Goal: Find specific page/section: Find specific page/section

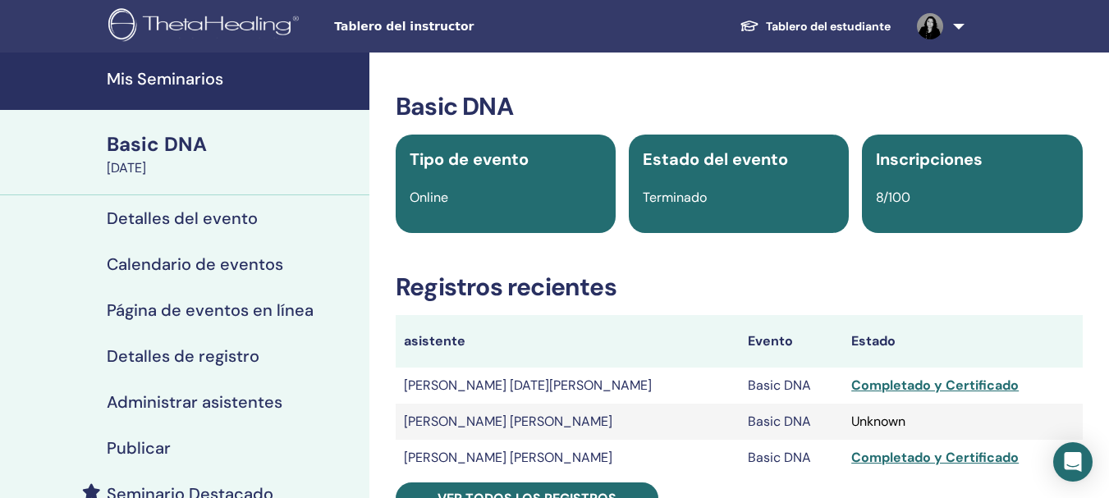
click at [146, 90] on link "Mis Seminarios" at bounding box center [184, 81] width 369 height 57
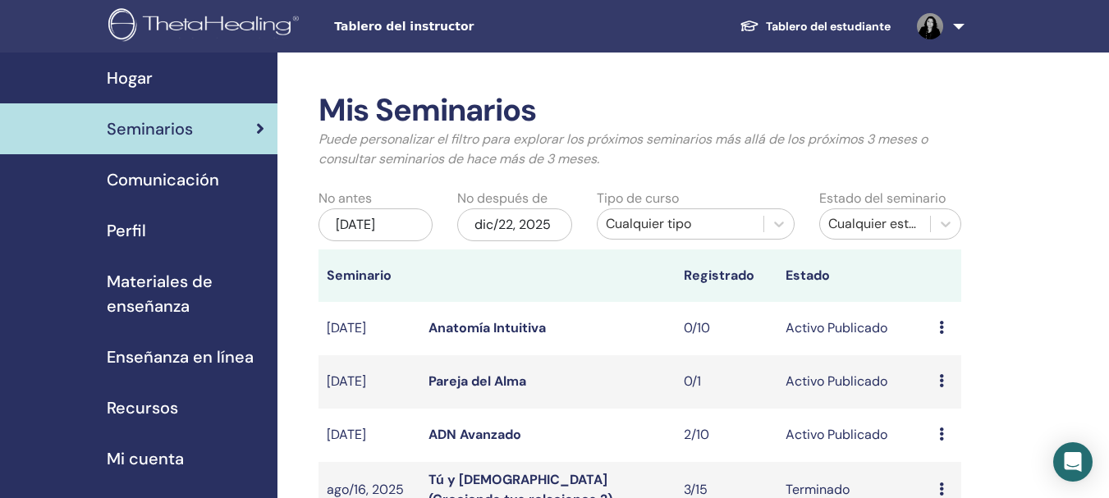
click at [393, 234] on div "[DATE]" at bounding box center [375, 224] width 114 height 33
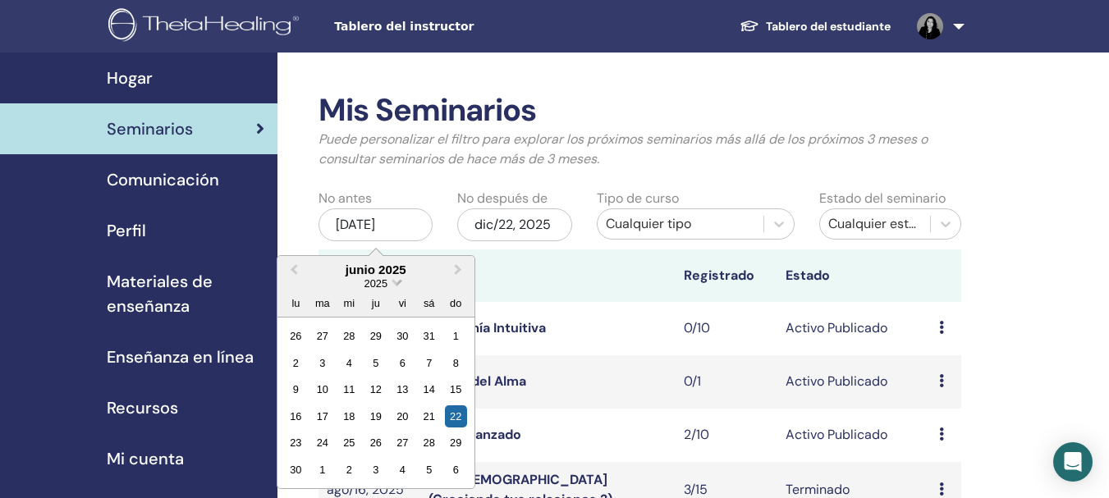
click at [384, 285] on span "2025" at bounding box center [375, 283] width 23 height 12
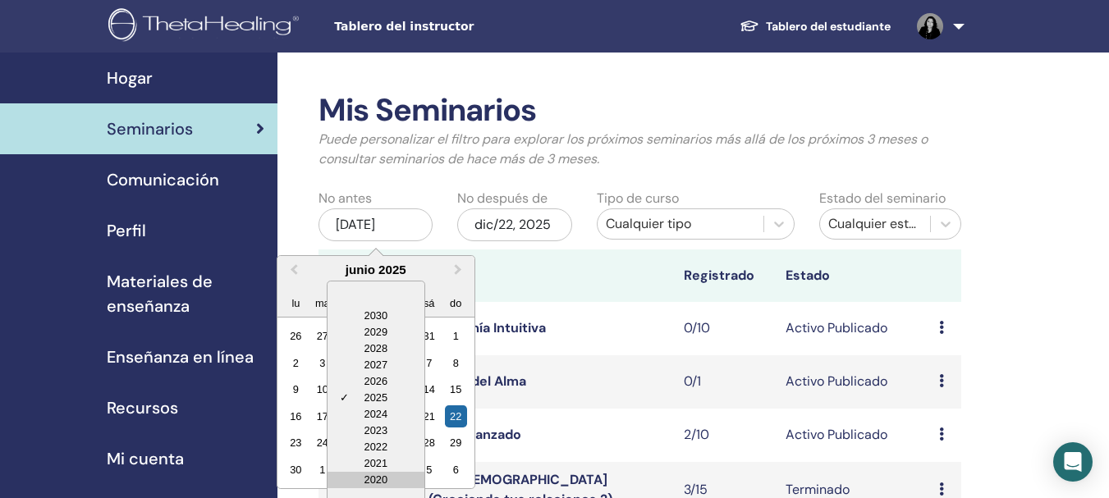
click at [373, 484] on div "2020" at bounding box center [375, 480] width 97 height 16
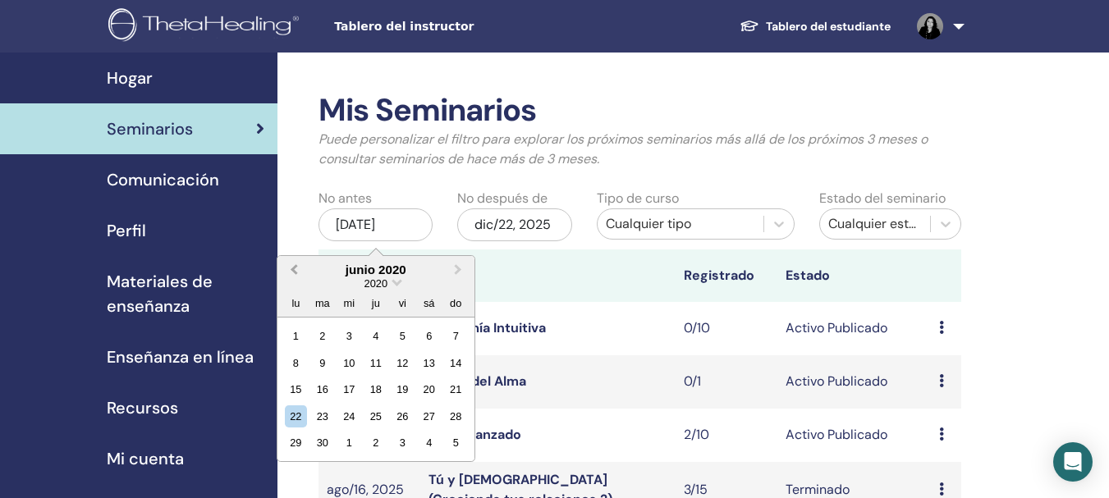
click at [289, 268] on button "Previous Month" at bounding box center [292, 271] width 26 height 26
click at [290, 268] on button "Previous Month" at bounding box center [292, 271] width 26 height 26
click at [290, 269] on button "Previous Month" at bounding box center [292, 271] width 26 height 26
click at [294, 269] on span "Previous Month" at bounding box center [294, 269] width 0 height 17
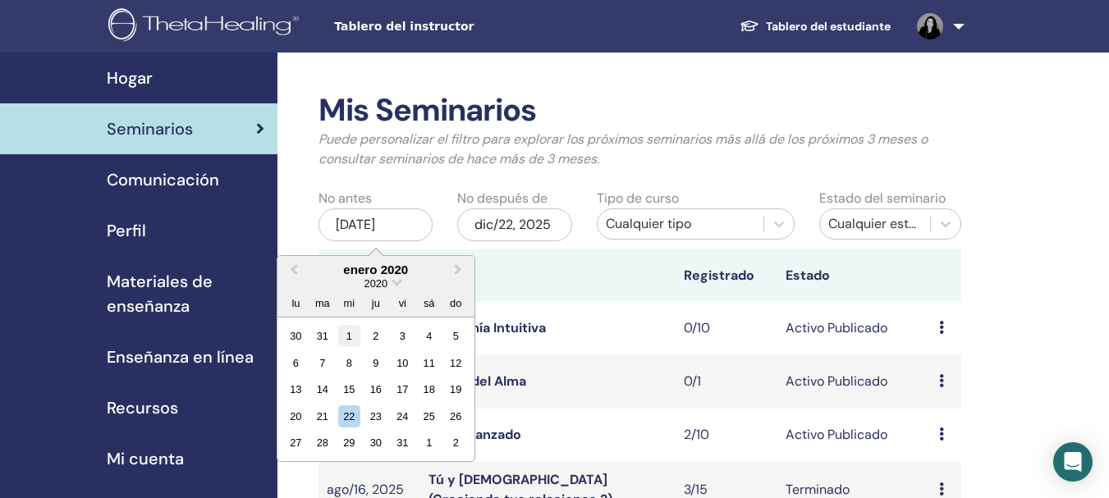
click at [352, 337] on div "1" at bounding box center [349, 336] width 22 height 22
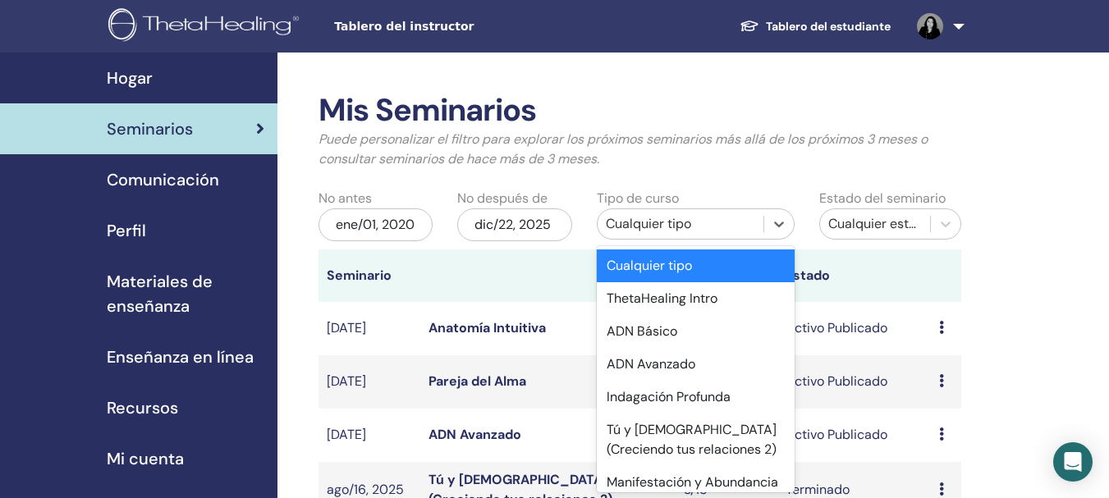
click at [738, 220] on div "Cualquier tipo" at bounding box center [680, 224] width 149 height 20
click at [663, 326] on div "ADN Básico" at bounding box center [696, 331] width 198 height 33
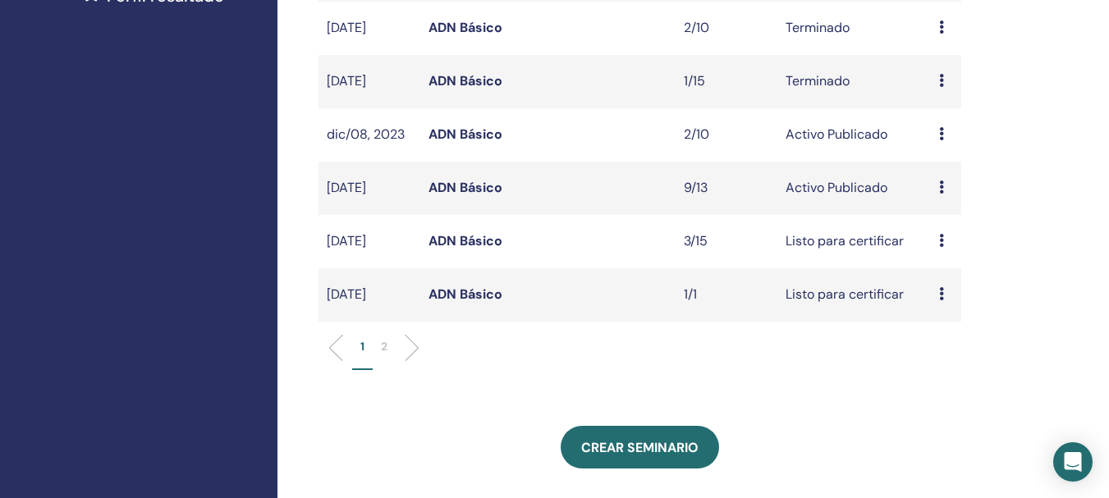
scroll to position [504, 0]
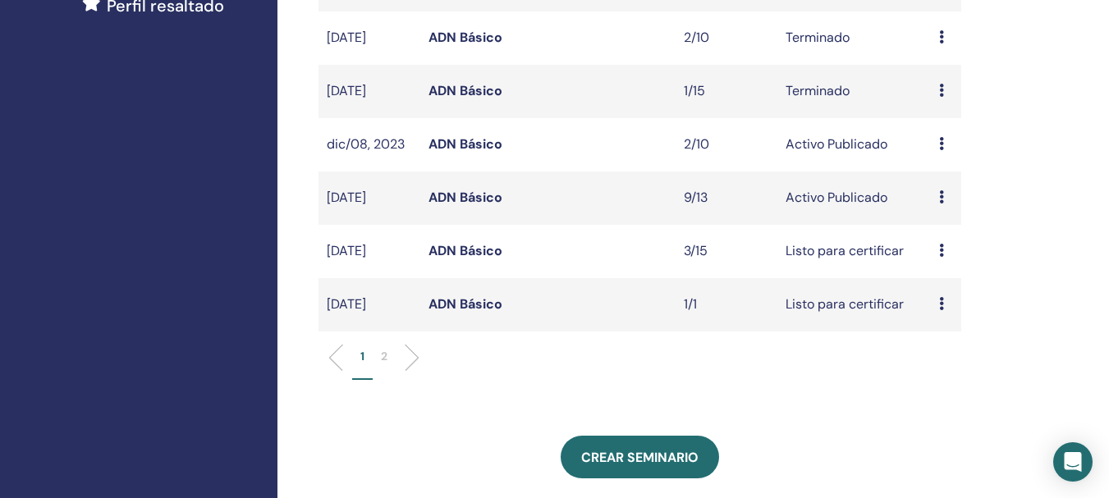
click at [1097, 261] on div "Mis Seminarios Puede personalizar el filtro para explorar los próximos seminari…" at bounding box center [692, 250] width 831 height 1402
click at [382, 364] on p "2" at bounding box center [384, 356] width 7 height 17
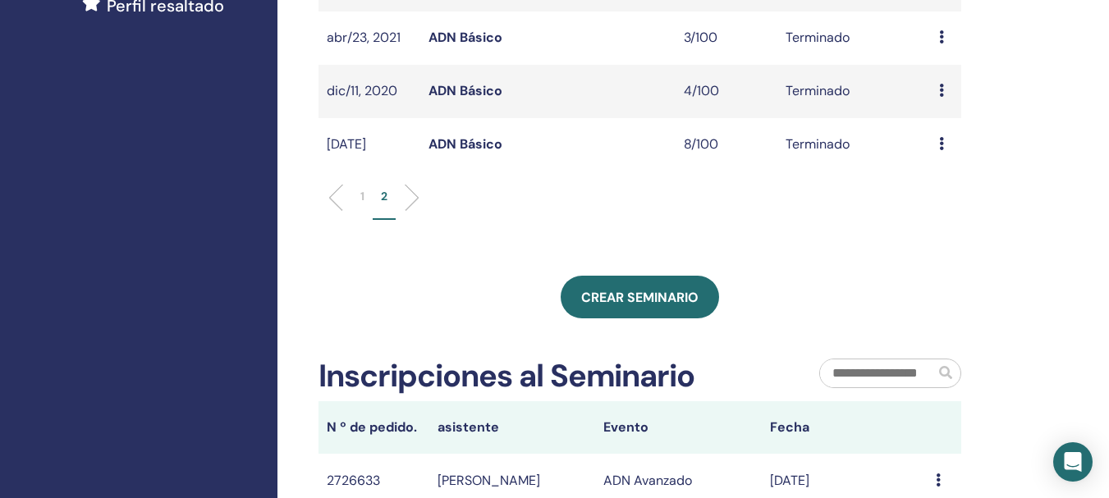
click at [442, 97] on link "ADN Básico" at bounding box center [465, 90] width 74 height 17
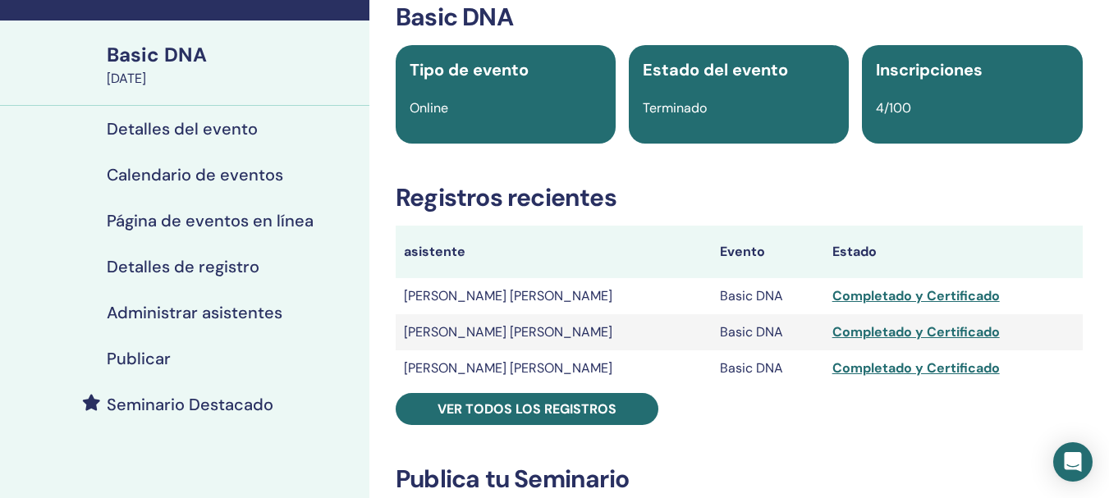
scroll to position [104, 0]
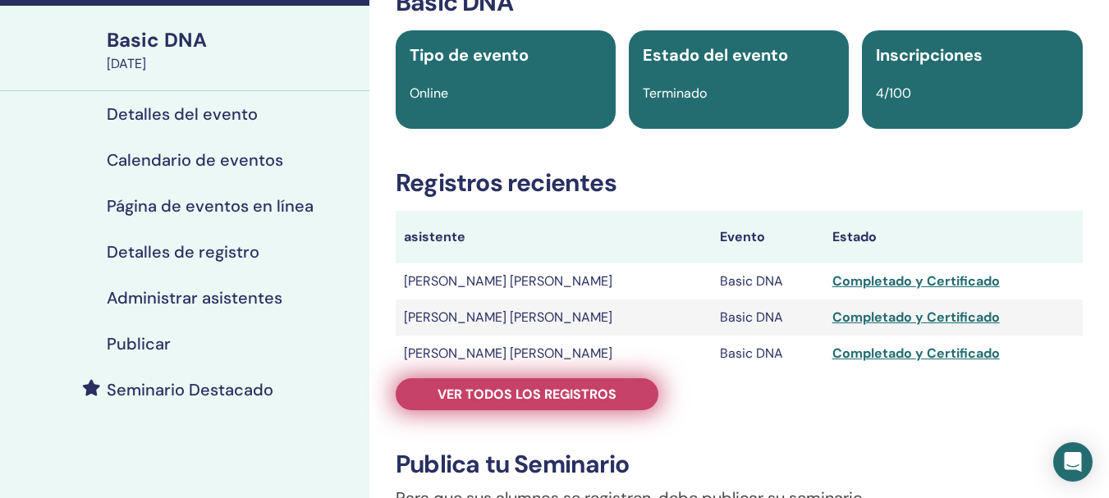
click at [441, 384] on link "Ver todos los registros" at bounding box center [527, 394] width 263 height 32
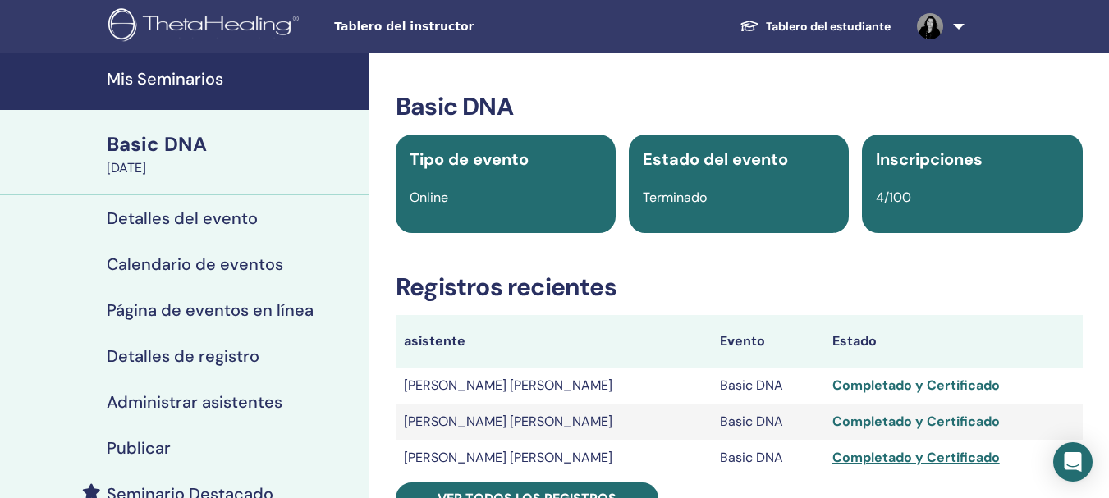
click at [164, 76] on h4 "Mis Seminarios" at bounding box center [233, 79] width 253 height 20
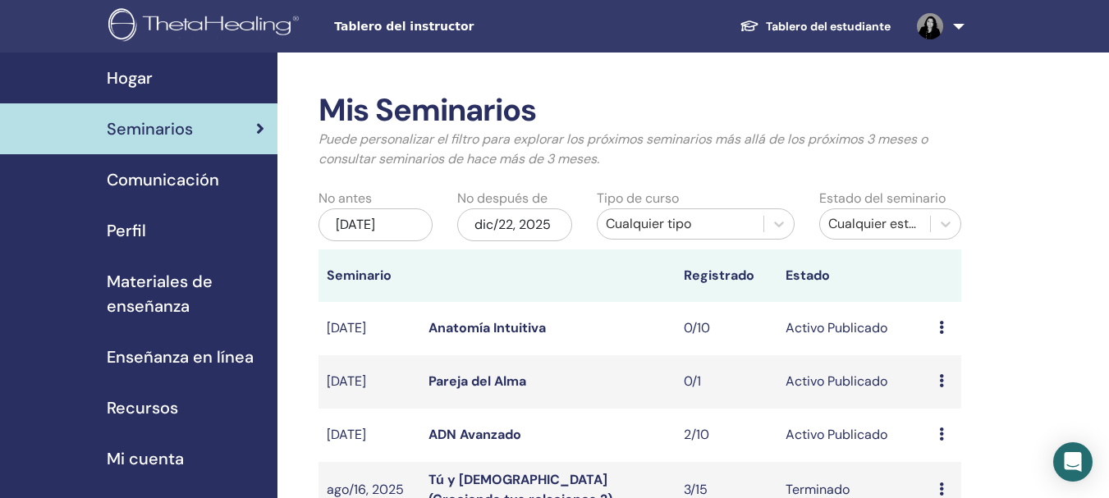
click at [400, 234] on div "[DATE]" at bounding box center [375, 224] width 114 height 33
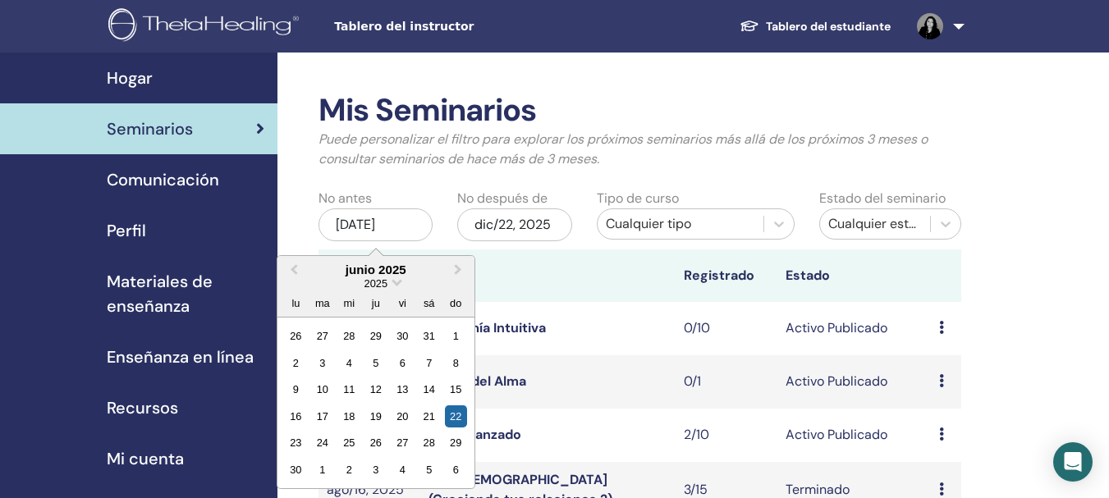
click at [387, 294] on div "lu ma [PERSON_NAME] vi sá do" at bounding box center [375, 303] width 197 height 26
click at [397, 284] on span "Choose Date" at bounding box center [396, 281] width 11 height 11
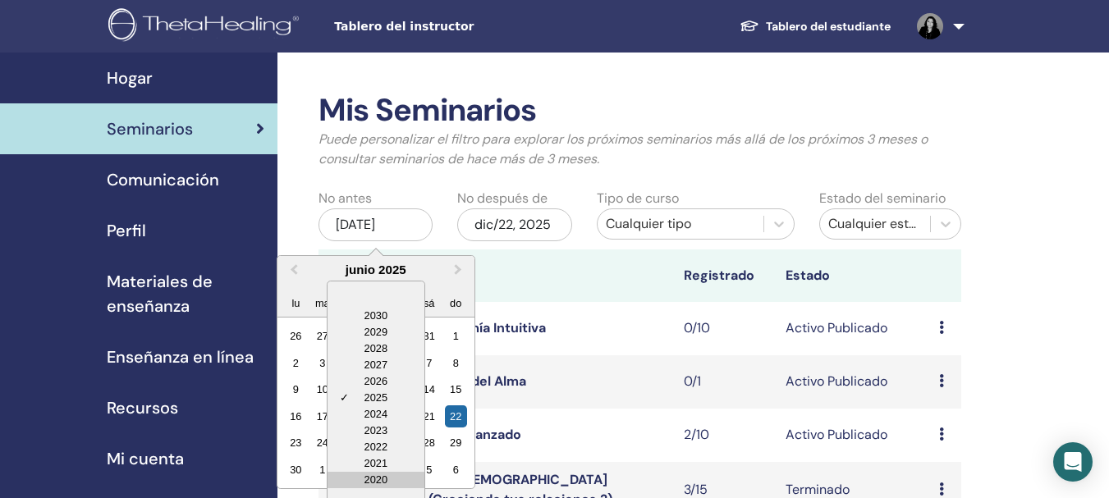
click at [381, 483] on div "2020" at bounding box center [375, 480] width 97 height 16
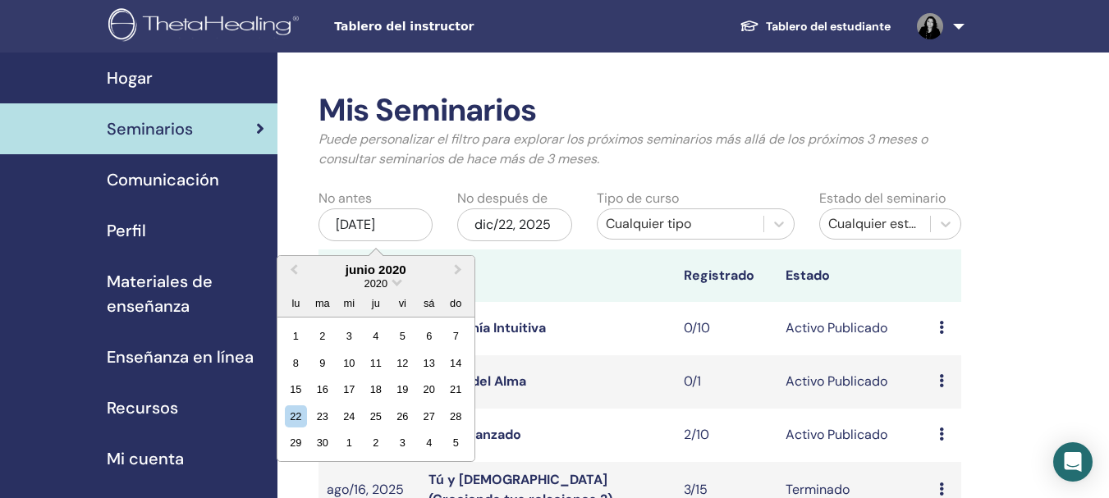
click at [393, 286] on div "2020" at bounding box center [375, 284] width 197 height 14
click at [396, 281] on span "Choose Date" at bounding box center [396, 281] width 11 height 11
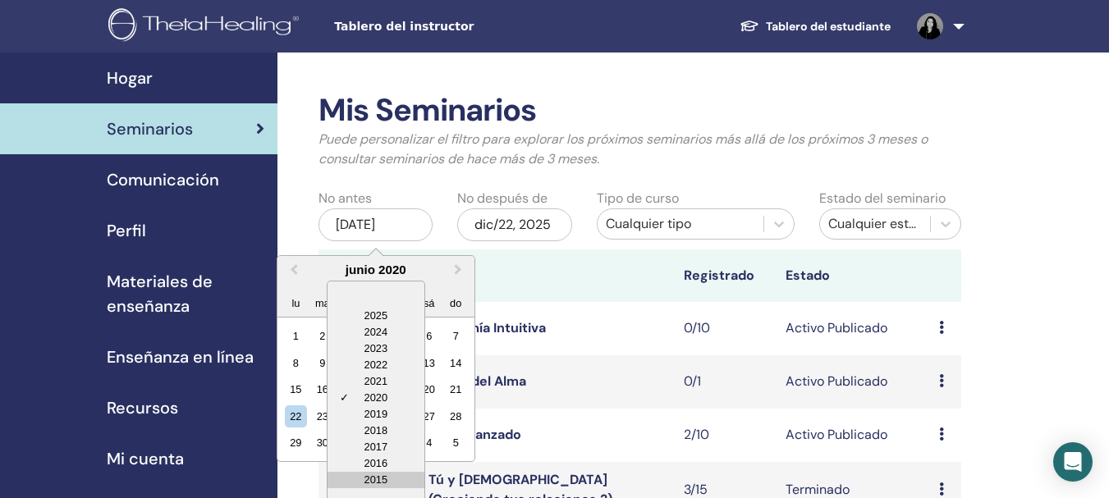
click at [382, 484] on div "2015" at bounding box center [375, 480] width 97 height 16
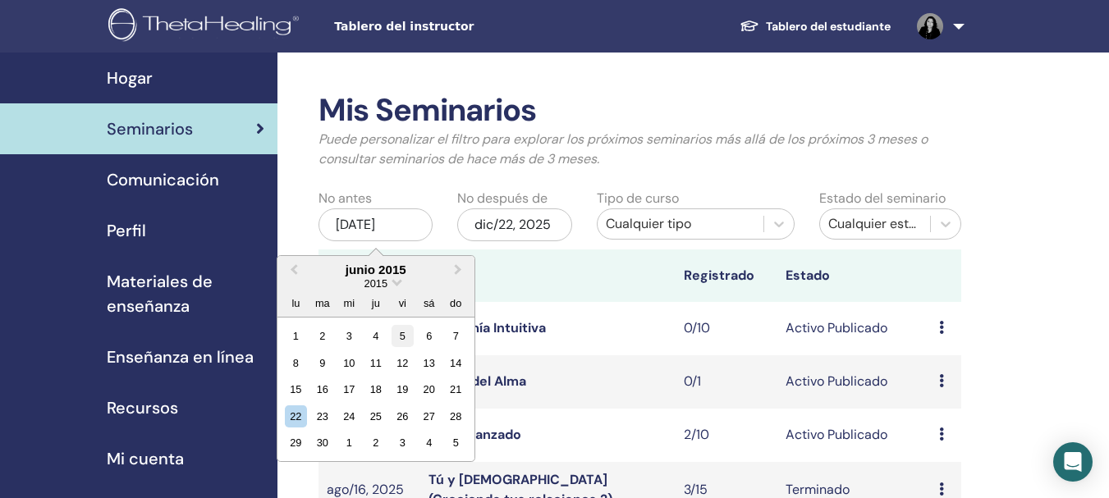
click at [409, 336] on div "5" at bounding box center [402, 336] width 22 height 22
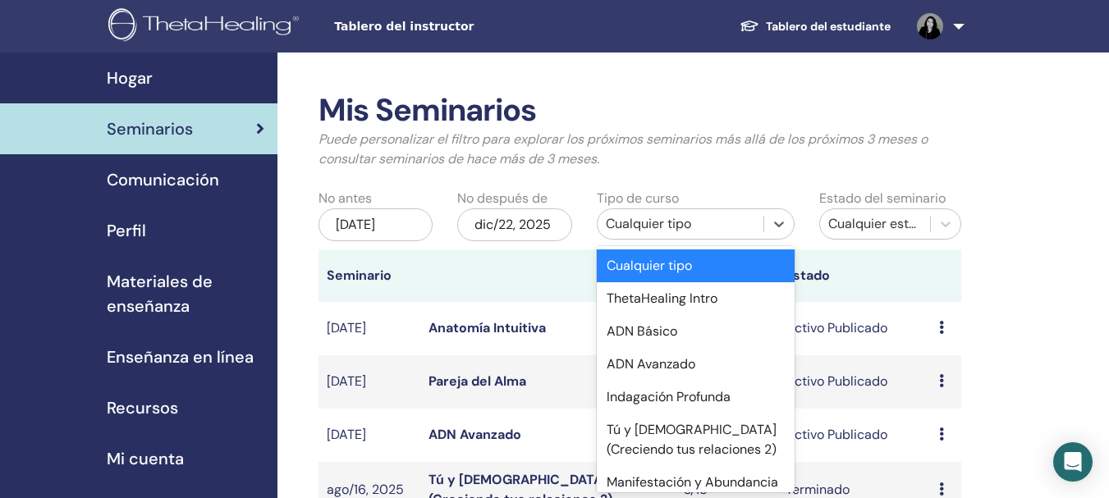
click at [725, 220] on div "Cualquier tipo" at bounding box center [680, 224] width 149 height 20
click at [670, 332] on div "ADN Básico" at bounding box center [696, 331] width 198 height 33
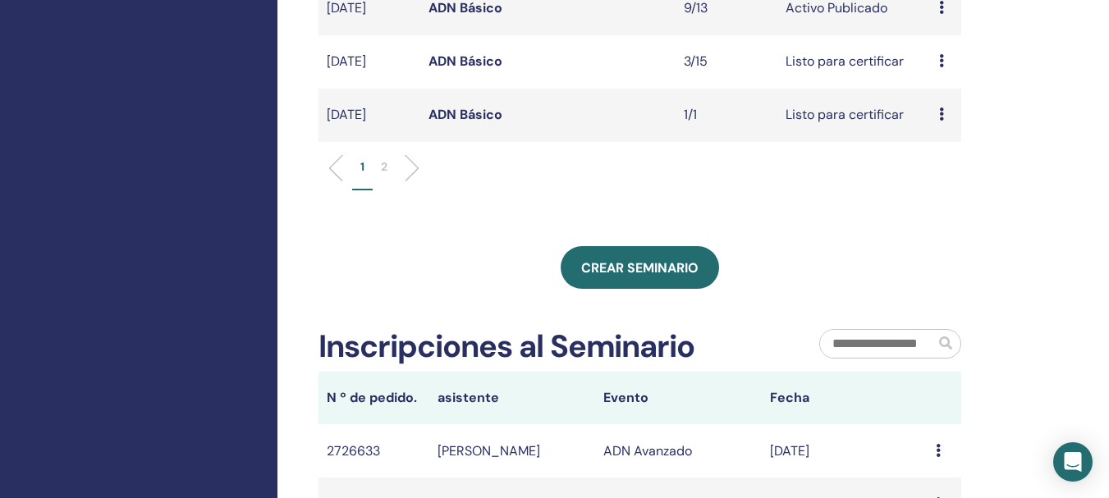
scroll to position [690, 0]
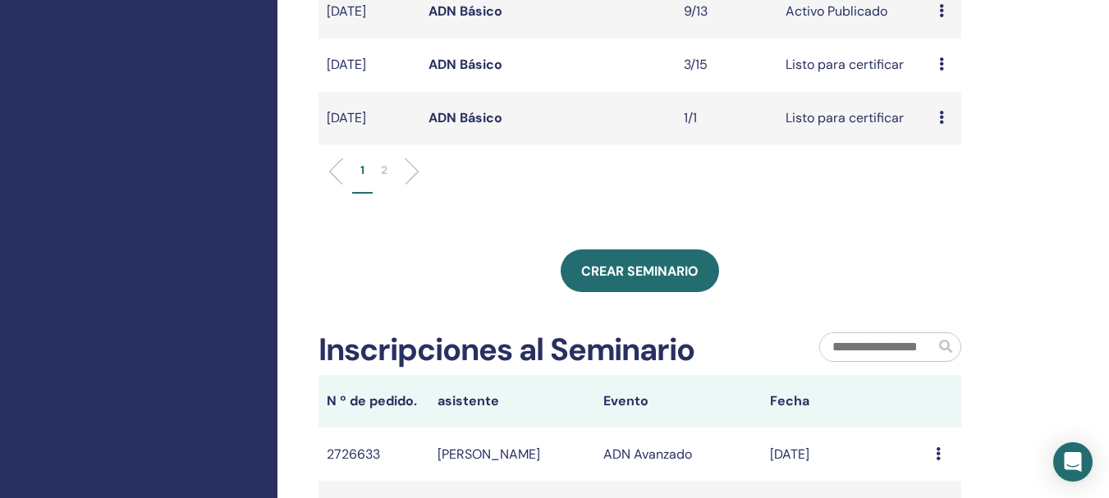
click at [386, 176] on p "2" at bounding box center [384, 170] width 7 height 17
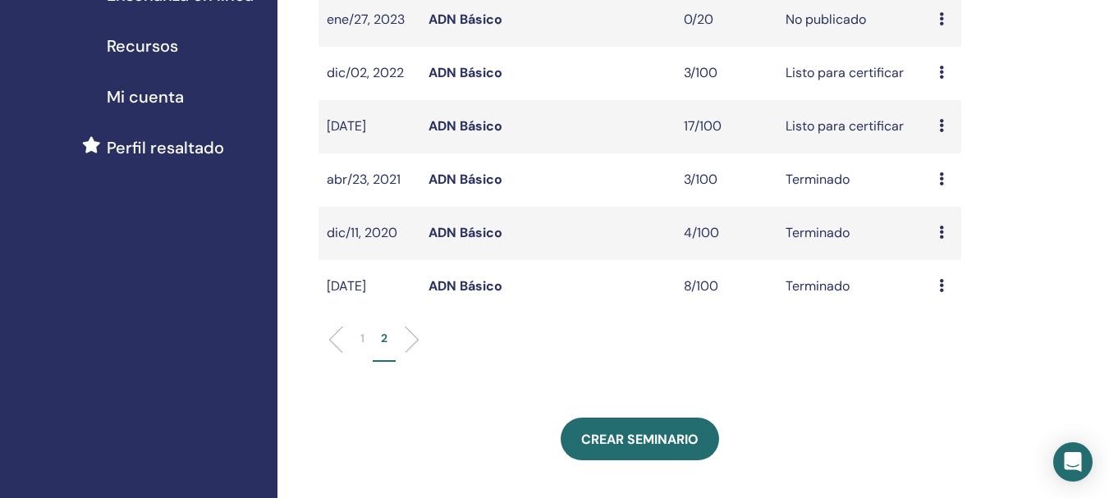
scroll to position [254, 0]
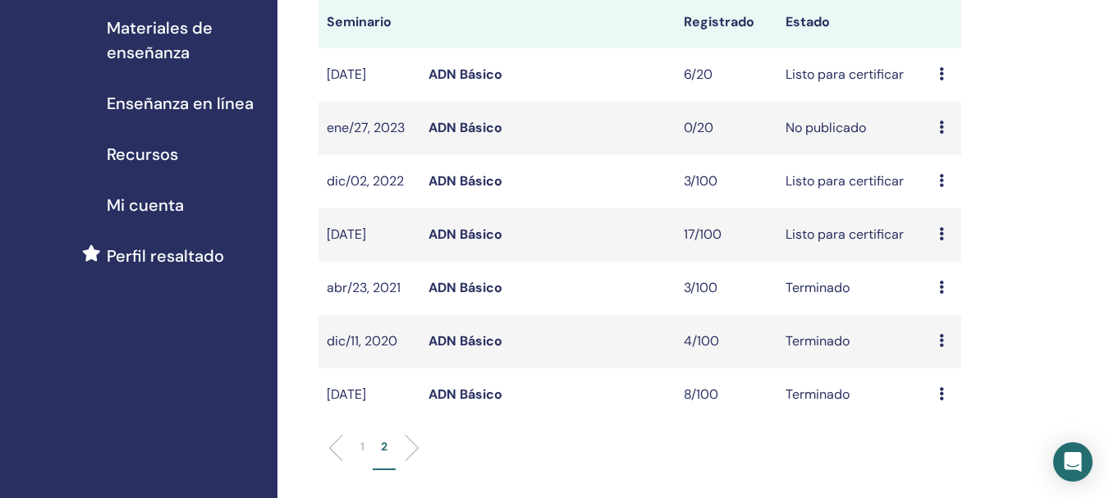
click at [454, 293] on link "ADN Básico" at bounding box center [465, 287] width 74 height 17
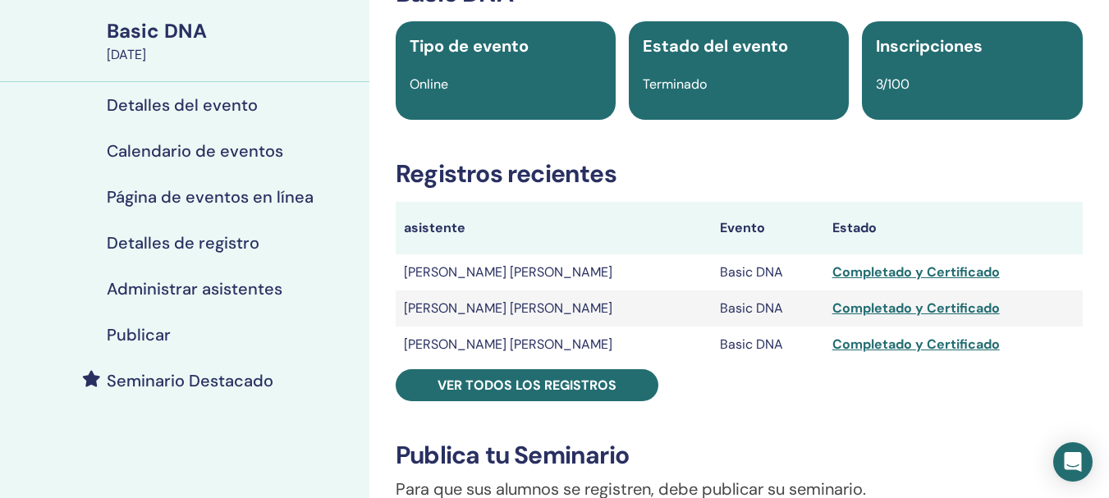
scroll to position [110, 0]
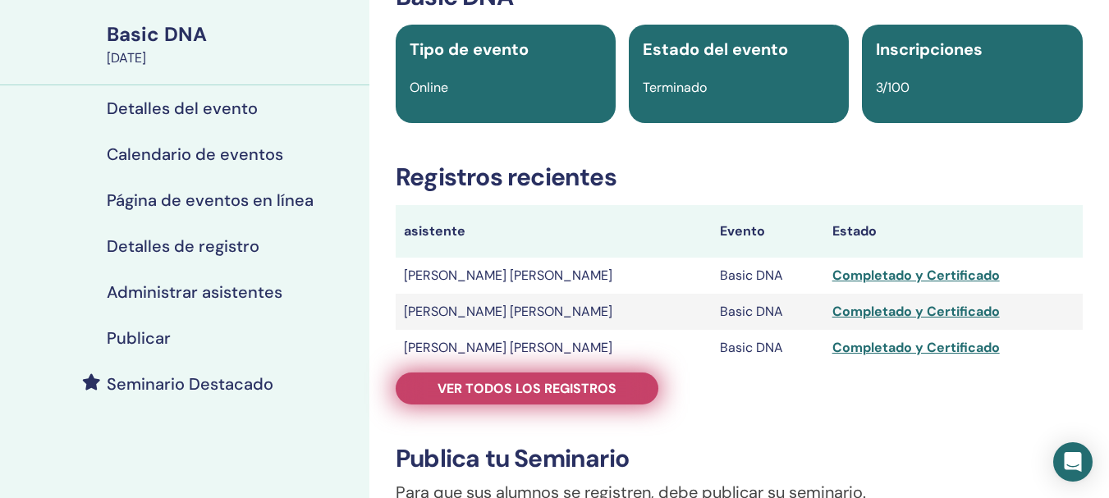
click at [546, 386] on span "Ver todos los registros" at bounding box center [526, 388] width 179 height 17
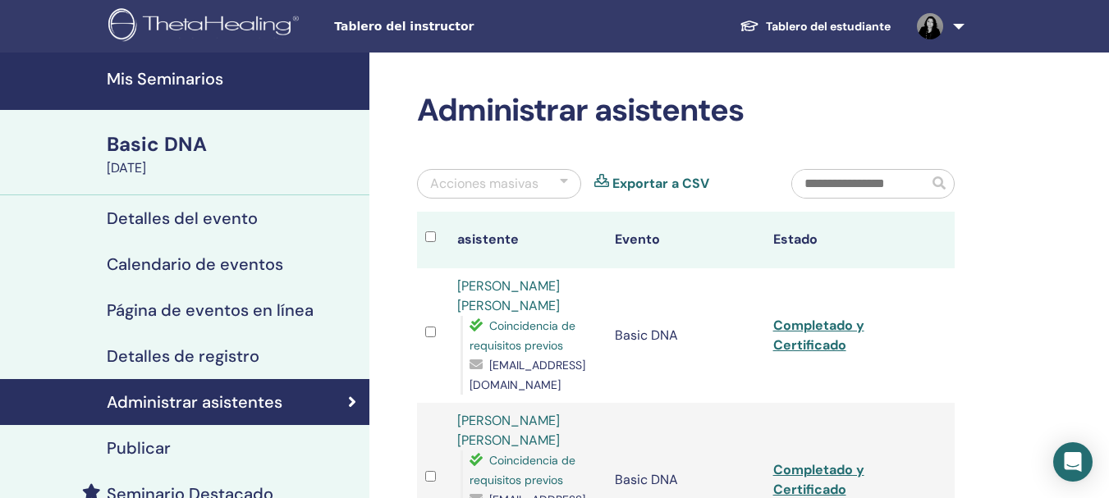
click at [207, 91] on link "Mis Seminarios" at bounding box center [184, 81] width 369 height 57
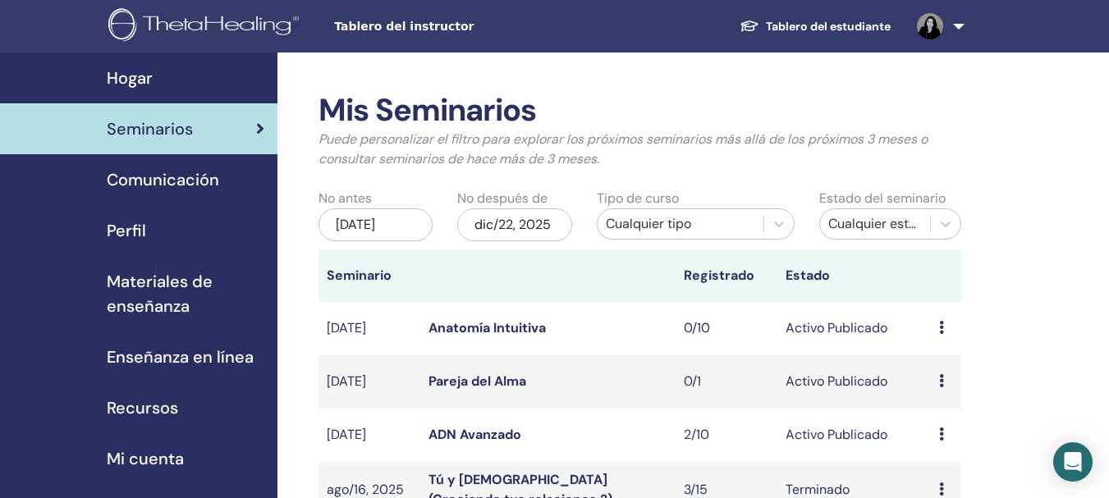
click at [392, 222] on div "[DATE]" at bounding box center [375, 224] width 114 height 33
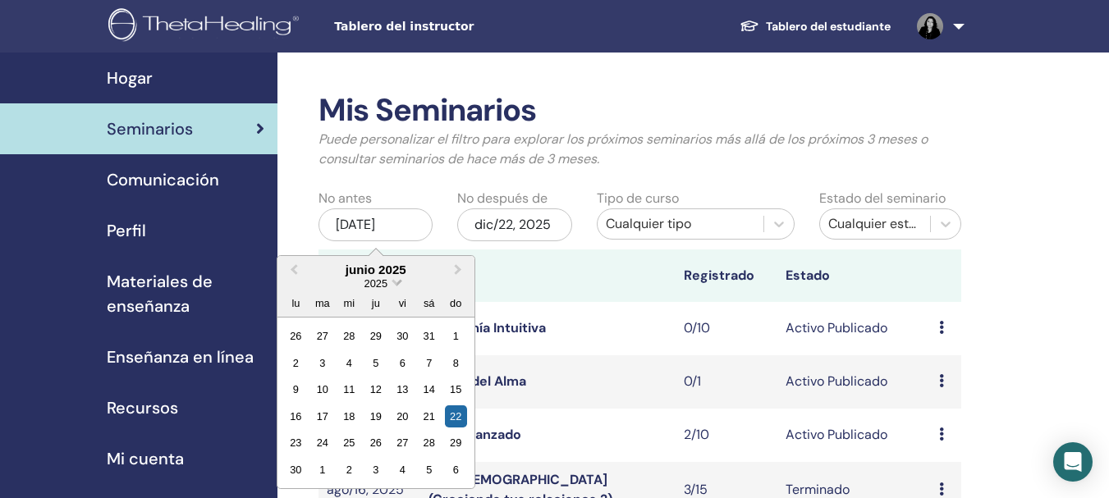
click at [386, 279] on span "2025" at bounding box center [375, 283] width 23 height 12
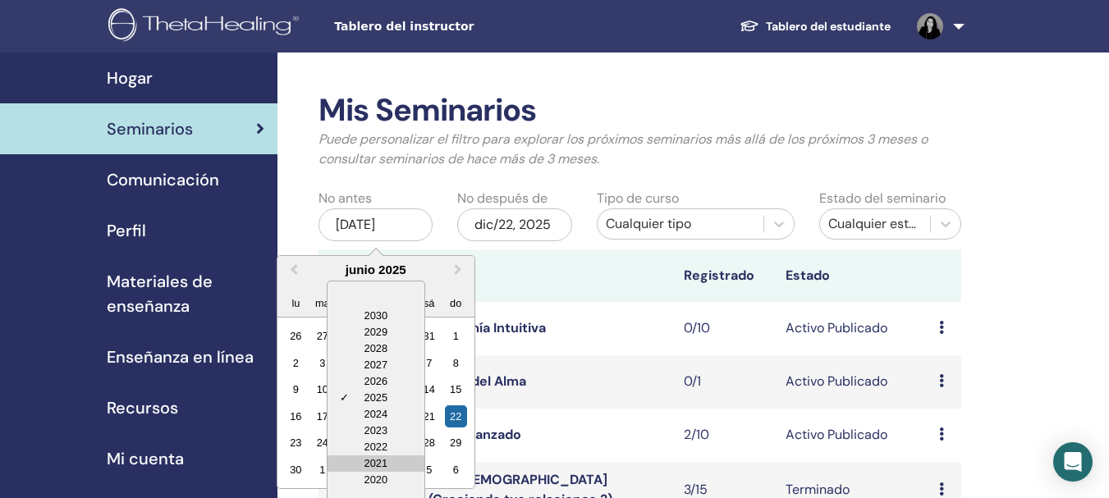
click at [372, 461] on div "2021" at bounding box center [375, 463] width 97 height 16
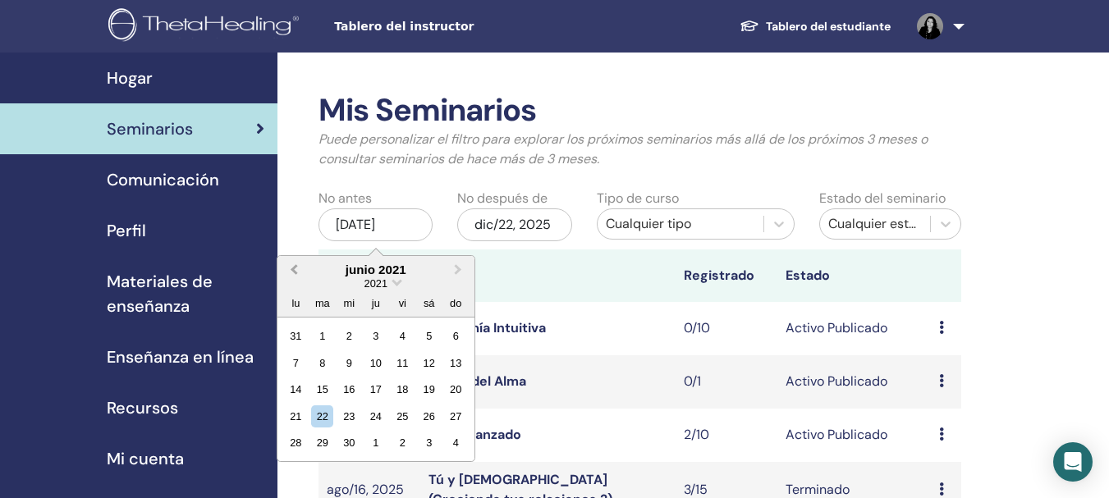
click at [294, 270] on span "Previous Month" at bounding box center [294, 269] width 0 height 17
click at [292, 336] on div "1" at bounding box center [296, 336] width 22 height 22
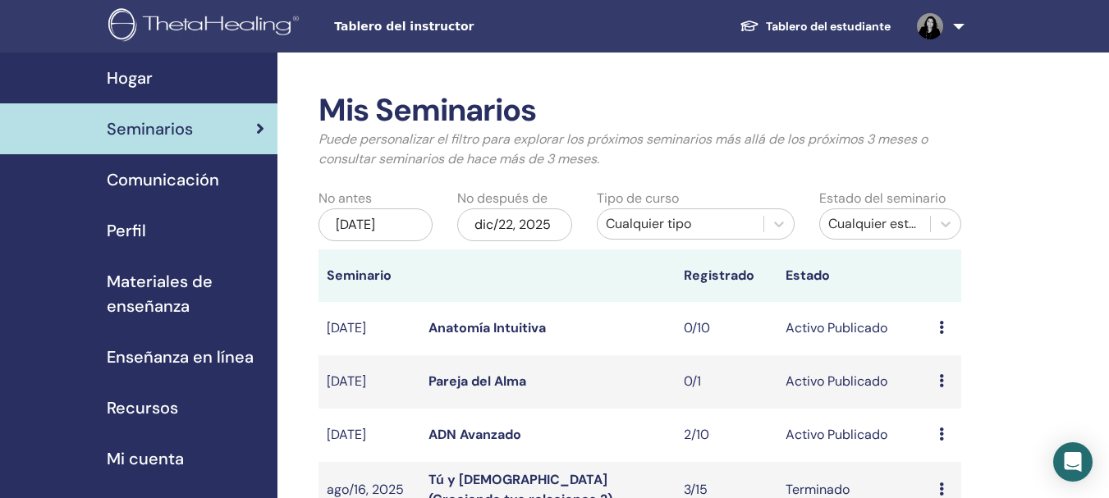
click at [744, 222] on div "Cualquier tipo" at bounding box center [680, 224] width 149 height 20
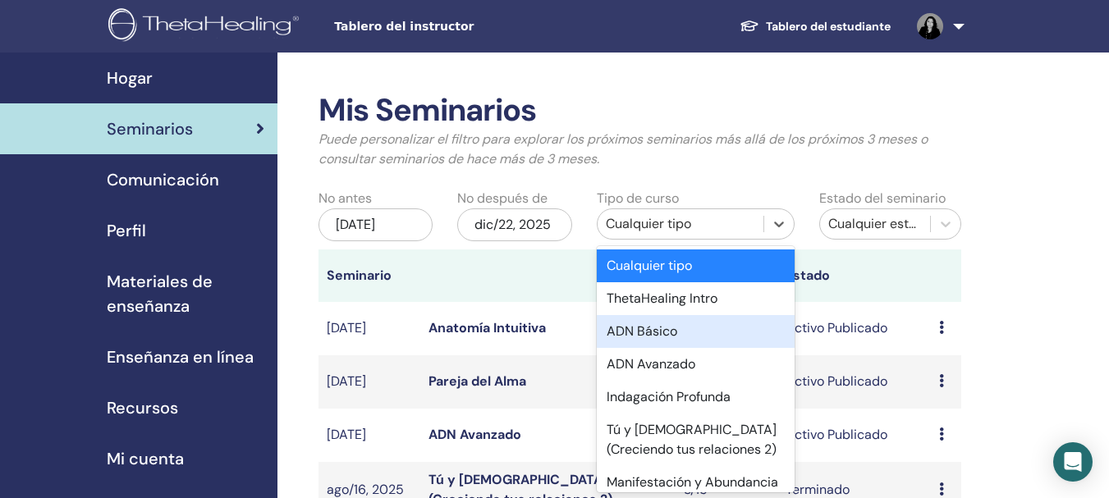
click at [676, 322] on div "ADN Básico" at bounding box center [696, 331] width 198 height 33
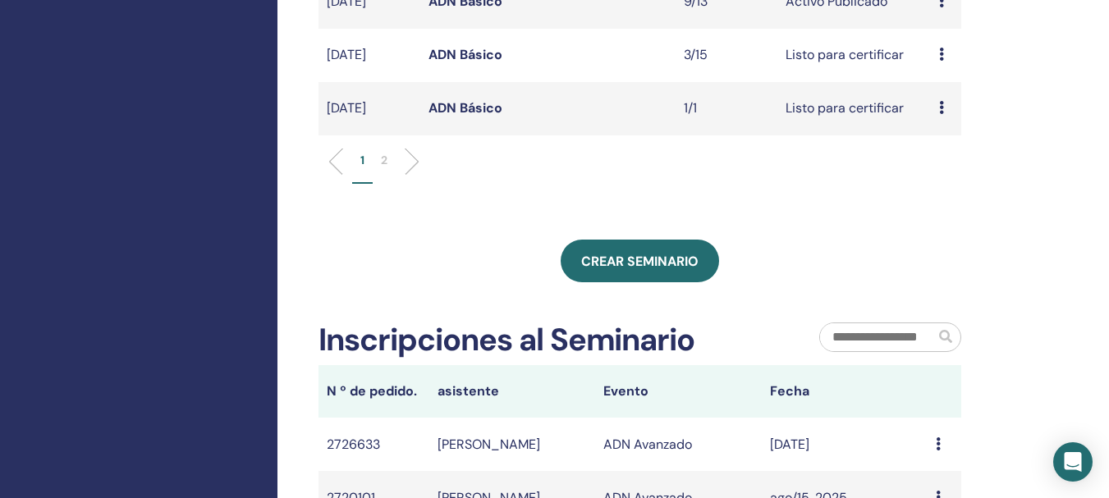
scroll to position [703, 0]
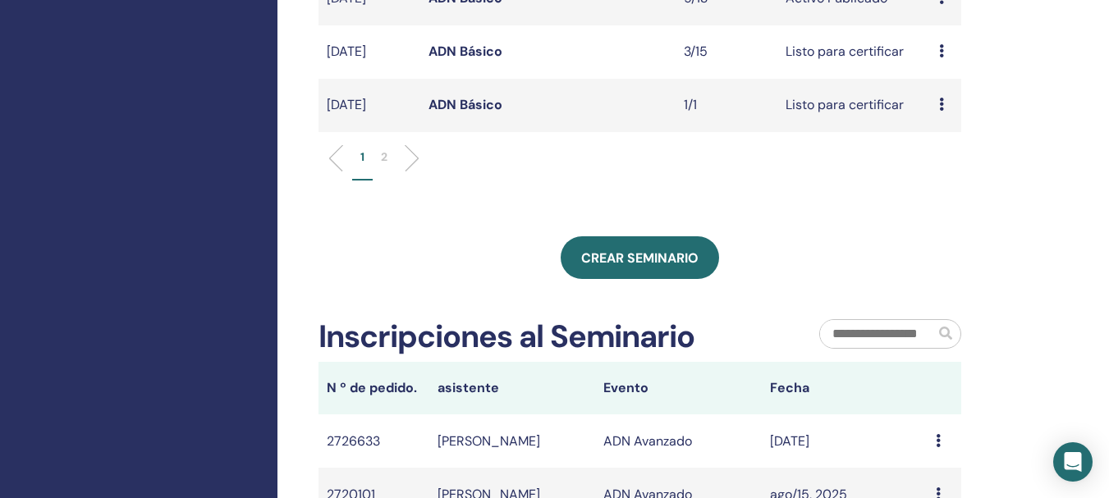
click at [415, 162] on ul "1 2" at bounding box center [639, 165] width 615 height 32
click at [414, 162] on li at bounding box center [405, 158] width 28 height 28
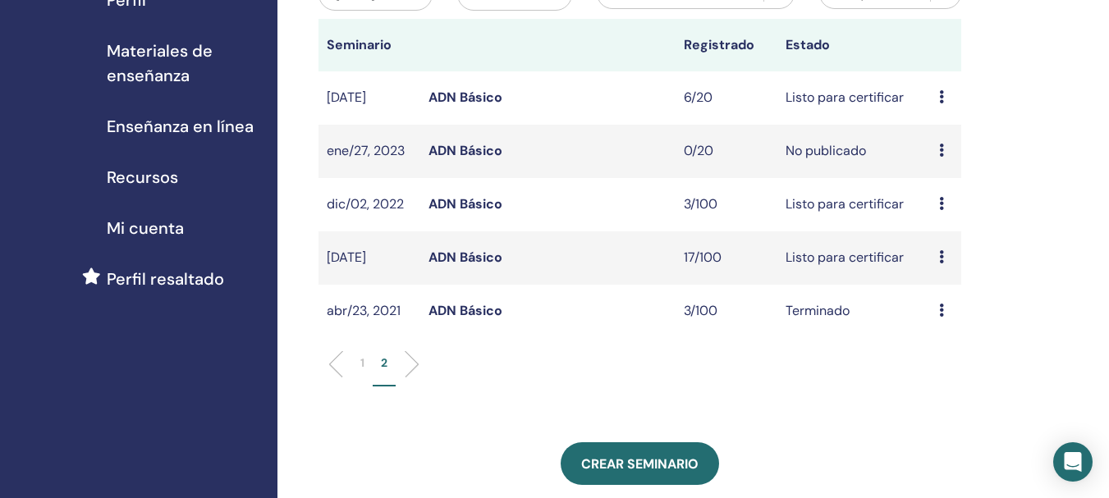
scroll to position [184, 0]
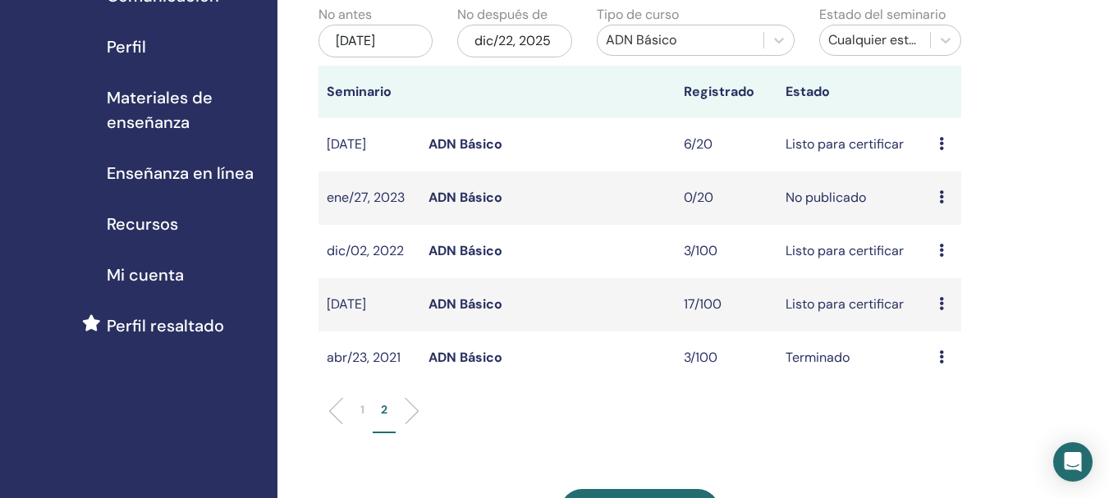
click at [445, 310] on link "ADN Básico" at bounding box center [465, 303] width 74 height 17
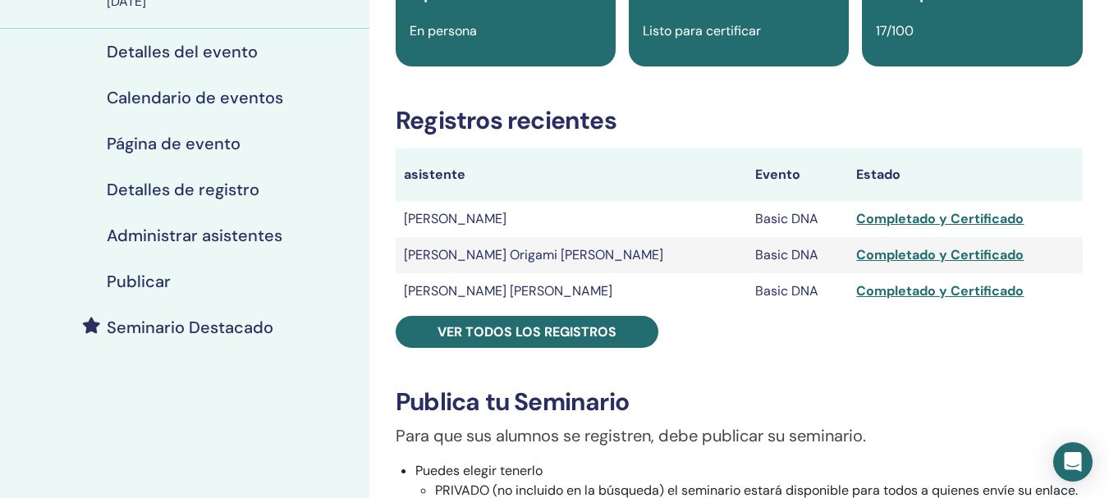
scroll to position [172, 0]
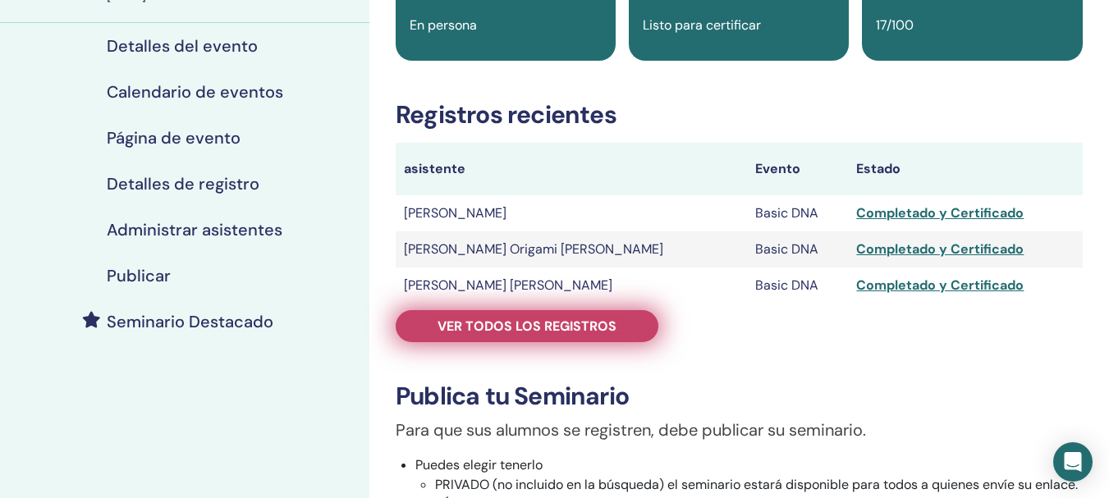
click at [610, 334] on span "Ver todos los registros" at bounding box center [526, 326] width 179 height 17
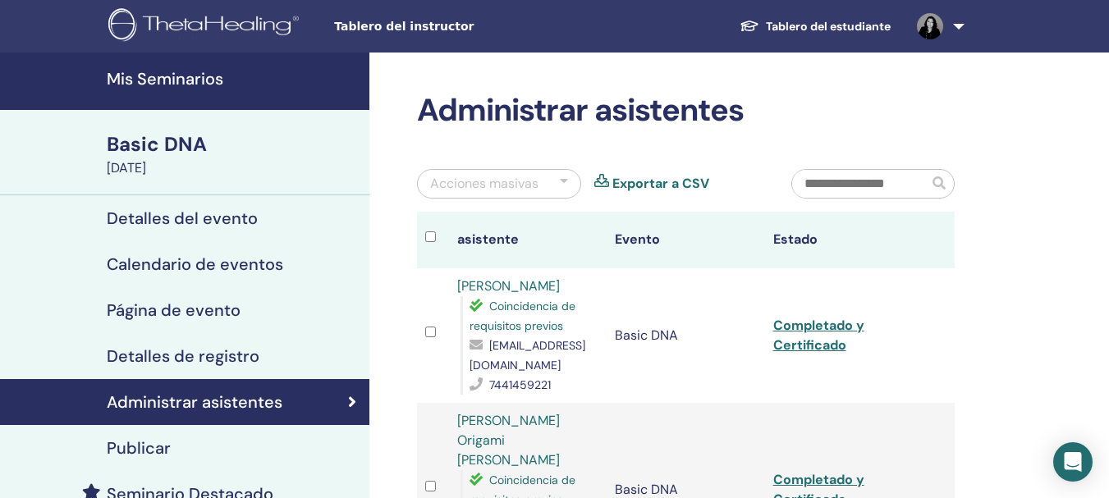
click at [159, 89] on link "Mis Seminarios" at bounding box center [184, 81] width 369 height 57
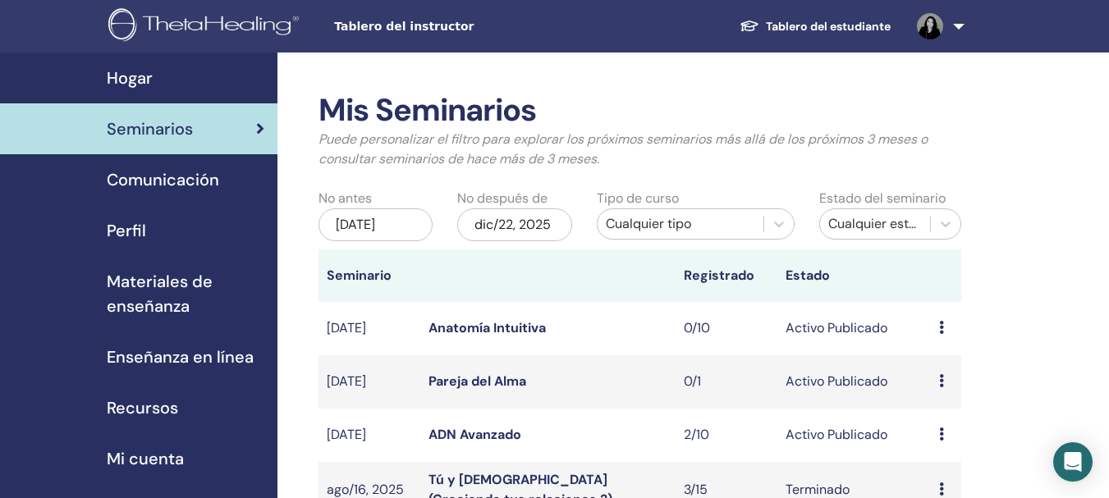
click at [409, 230] on div "[DATE]" at bounding box center [375, 224] width 114 height 33
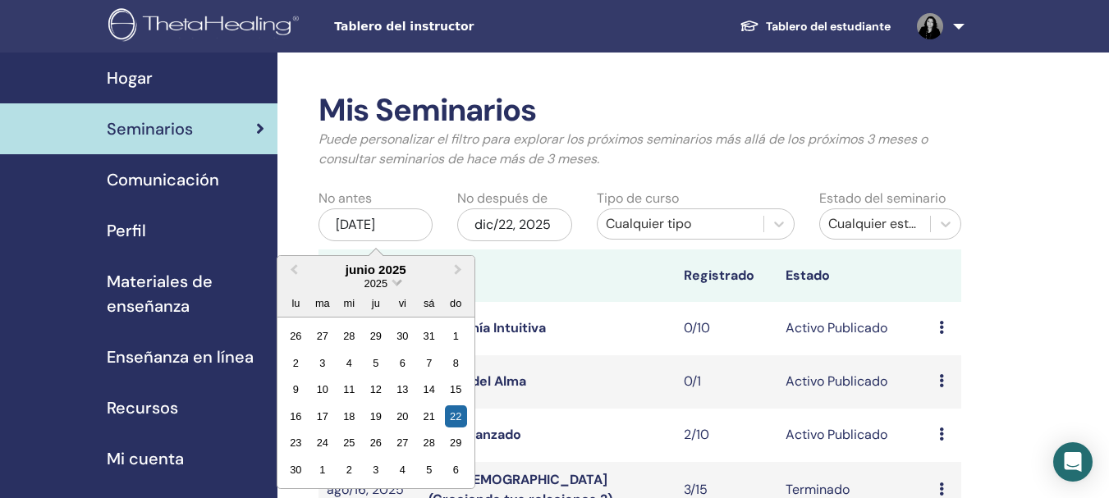
click at [367, 282] on span "2025" at bounding box center [375, 283] width 23 height 12
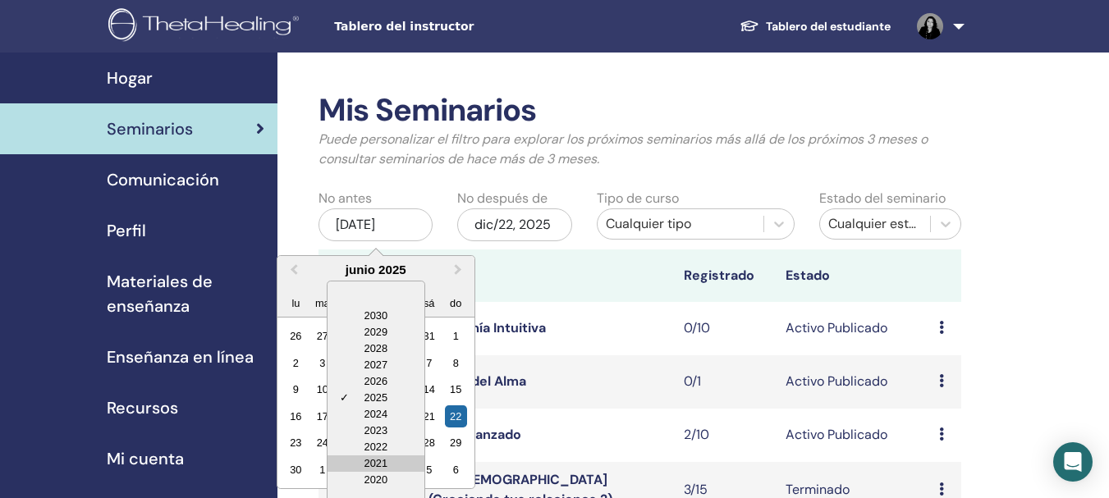
click at [366, 464] on div "2021" at bounding box center [375, 463] width 97 height 16
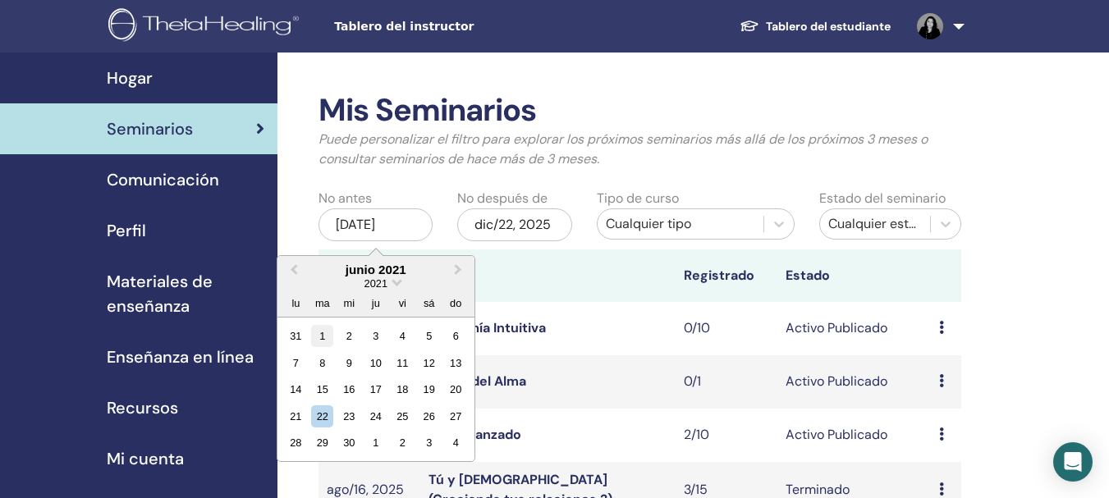
click at [317, 336] on div "1" at bounding box center [322, 336] width 22 height 22
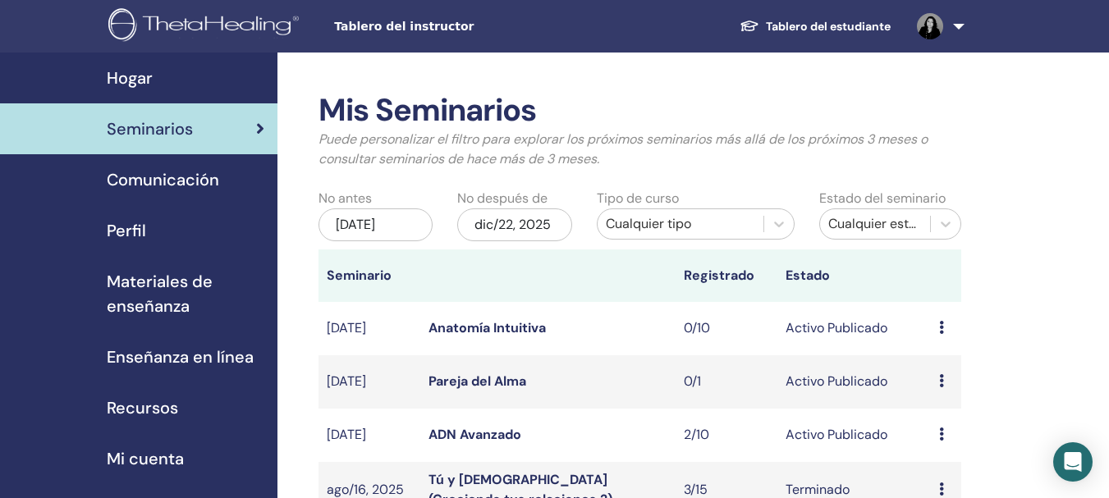
click at [760, 217] on div "Cualquier tipo" at bounding box center [680, 224] width 166 height 26
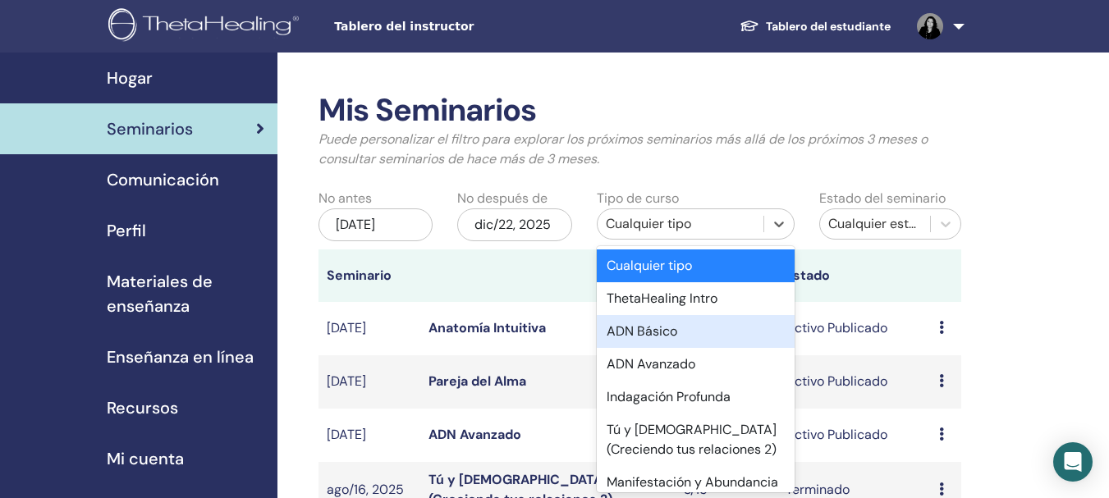
click at [695, 340] on div "ADN Básico" at bounding box center [696, 331] width 198 height 33
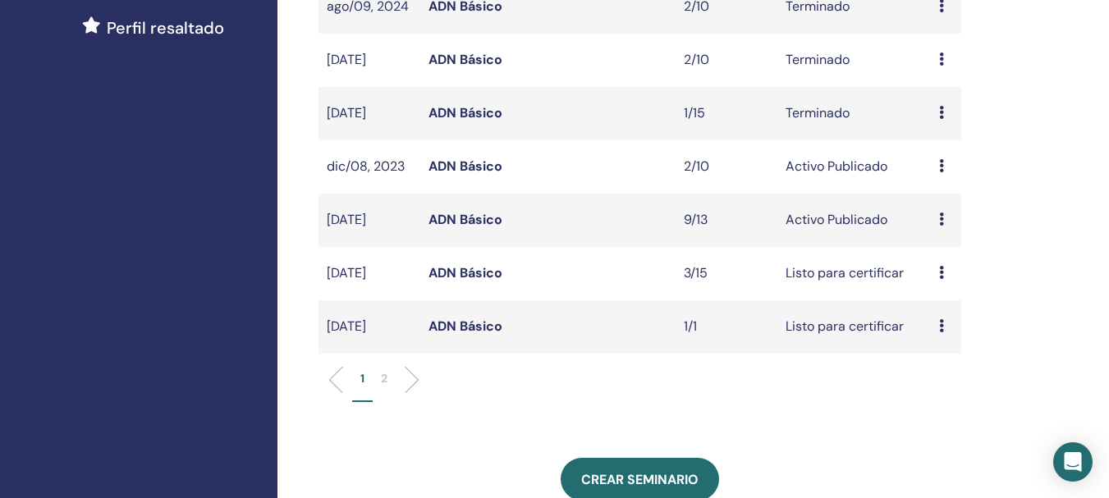
scroll to position [478, 0]
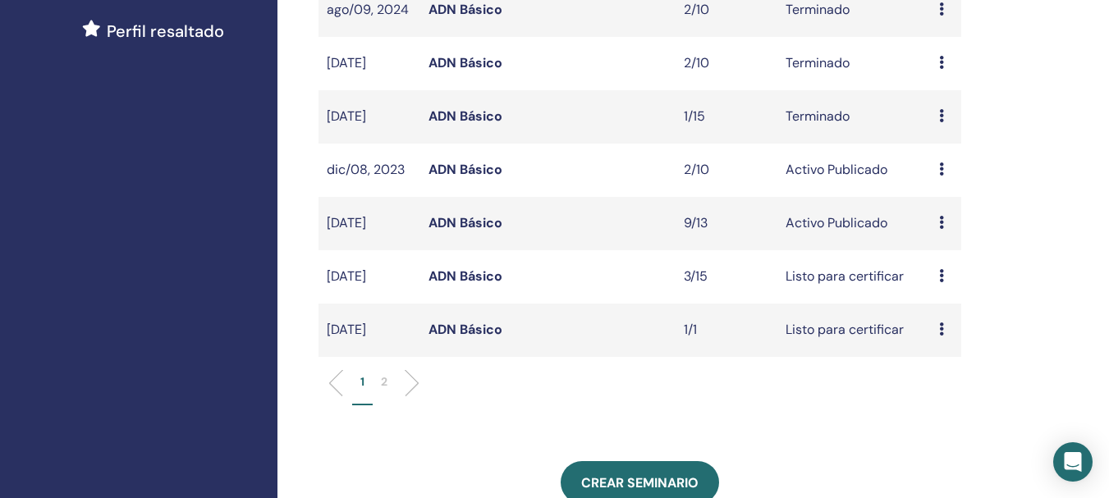
click at [387, 382] on li "2" at bounding box center [384, 389] width 23 height 32
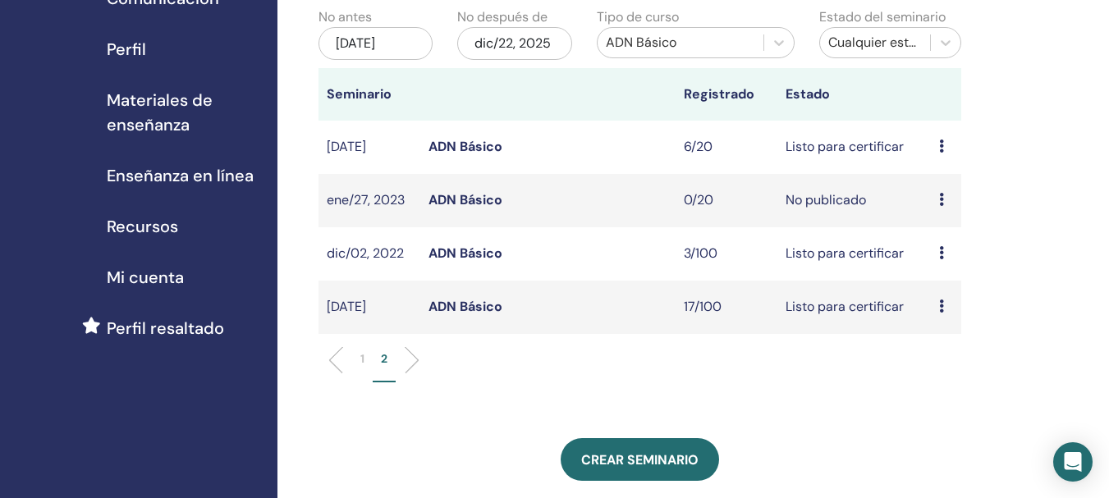
scroll to position [162, 0]
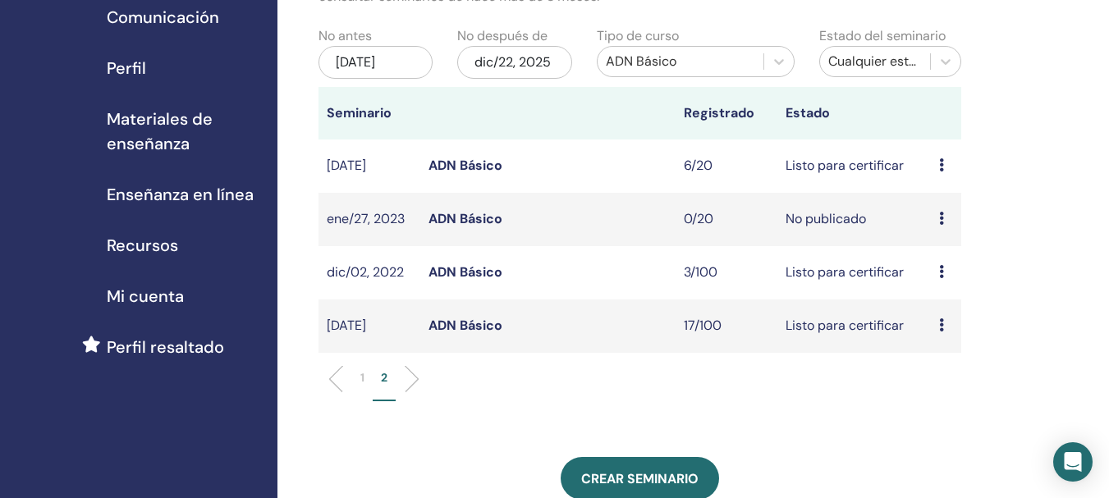
click at [478, 267] on link "ADN Básico" at bounding box center [465, 271] width 74 height 17
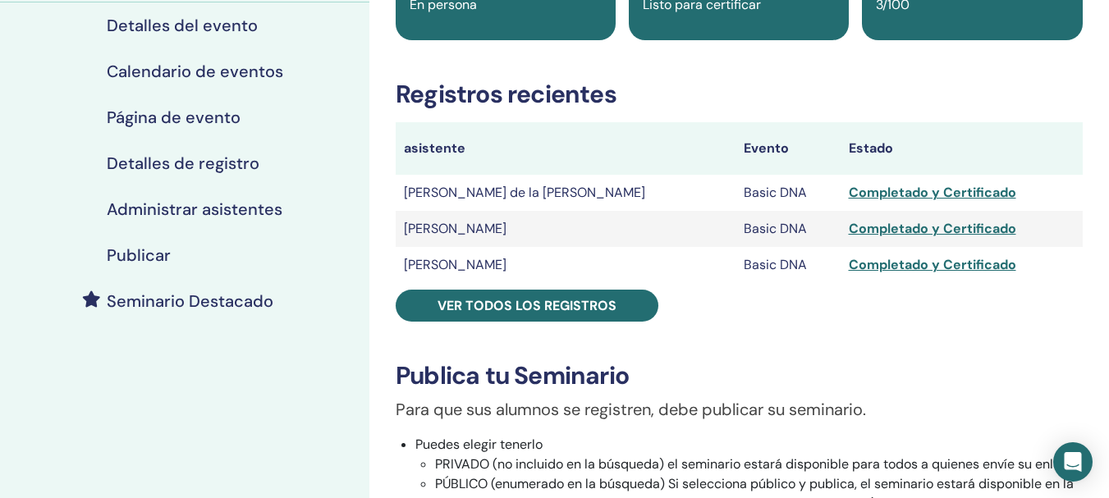
scroll to position [190, 0]
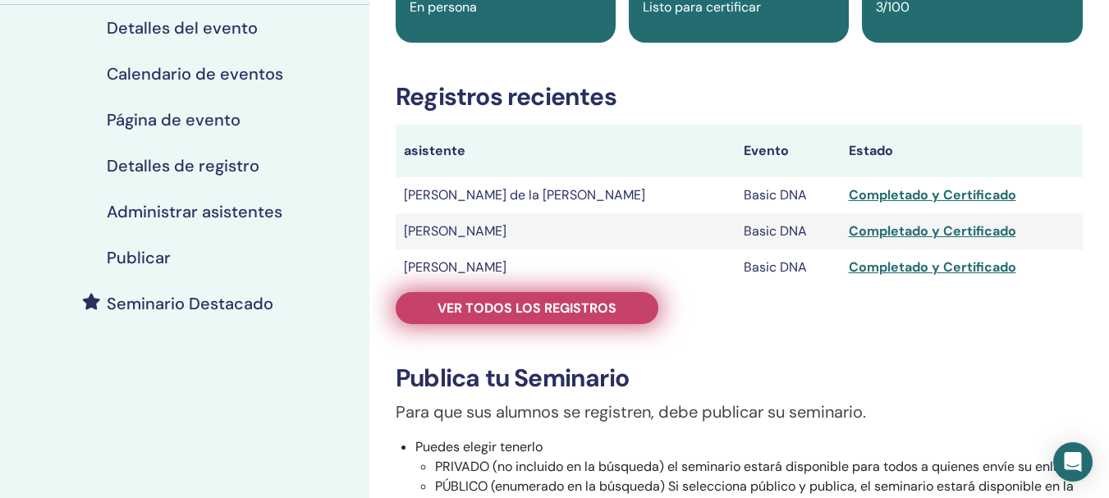
click at [615, 313] on link "Ver todos los registros" at bounding box center [527, 308] width 263 height 32
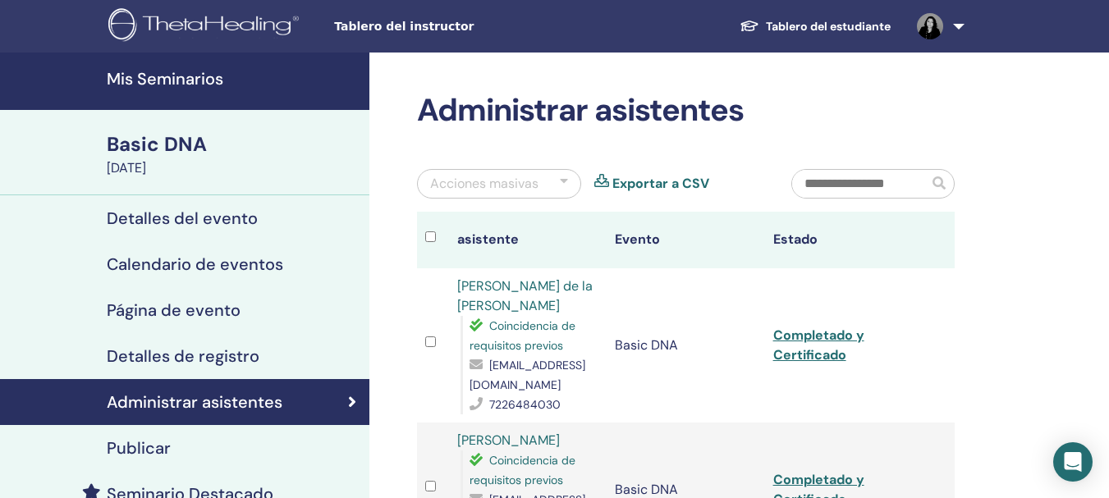
click at [196, 178] on div "[DATE]" at bounding box center [233, 168] width 253 height 20
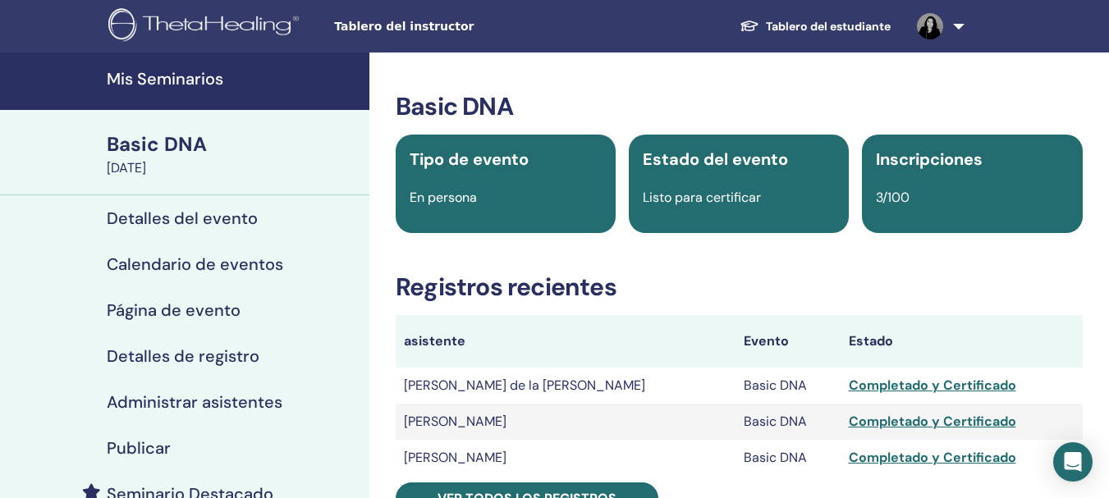
click at [204, 80] on h4 "Mis Seminarios" at bounding box center [233, 79] width 253 height 20
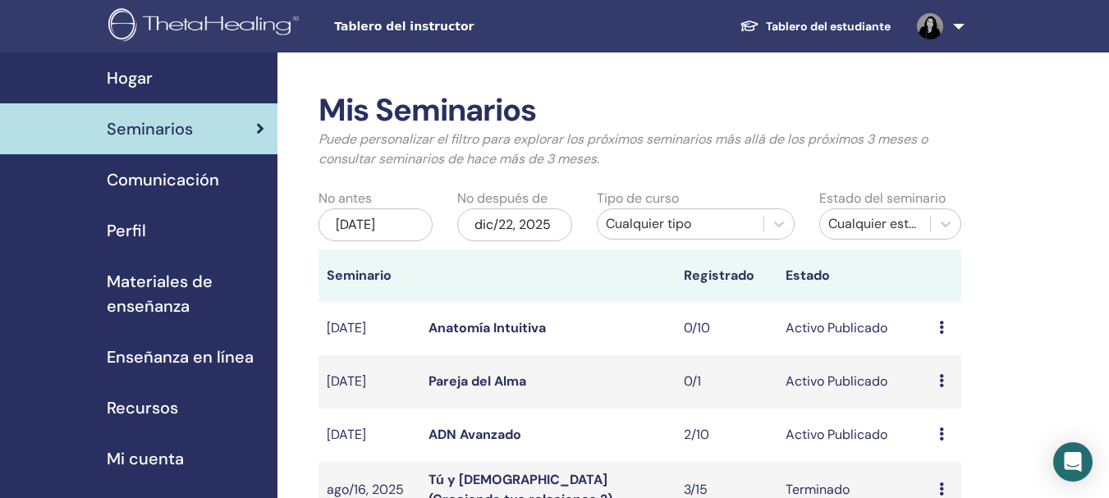
click at [378, 231] on div "jun/22, 2025" at bounding box center [375, 224] width 114 height 33
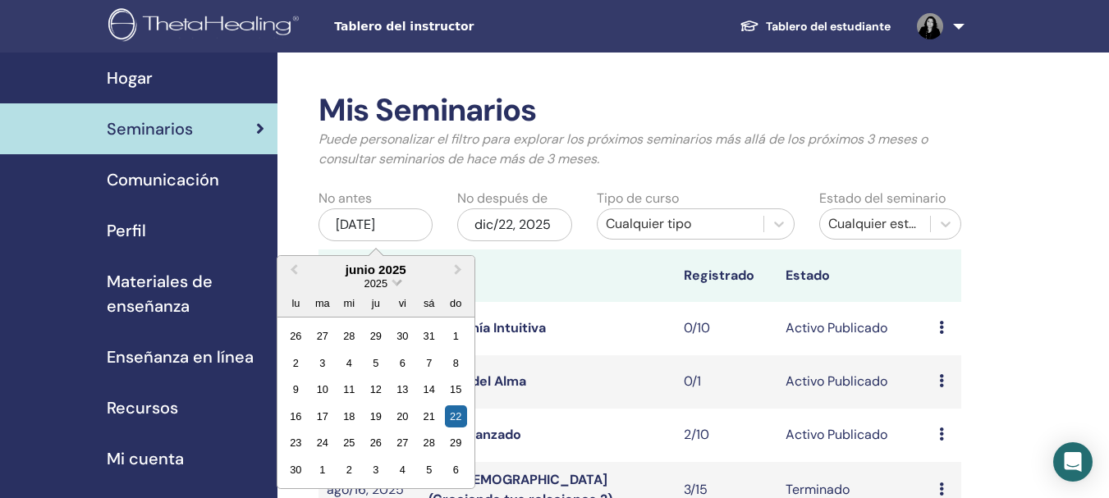
click at [382, 280] on span "2025" at bounding box center [375, 283] width 23 height 12
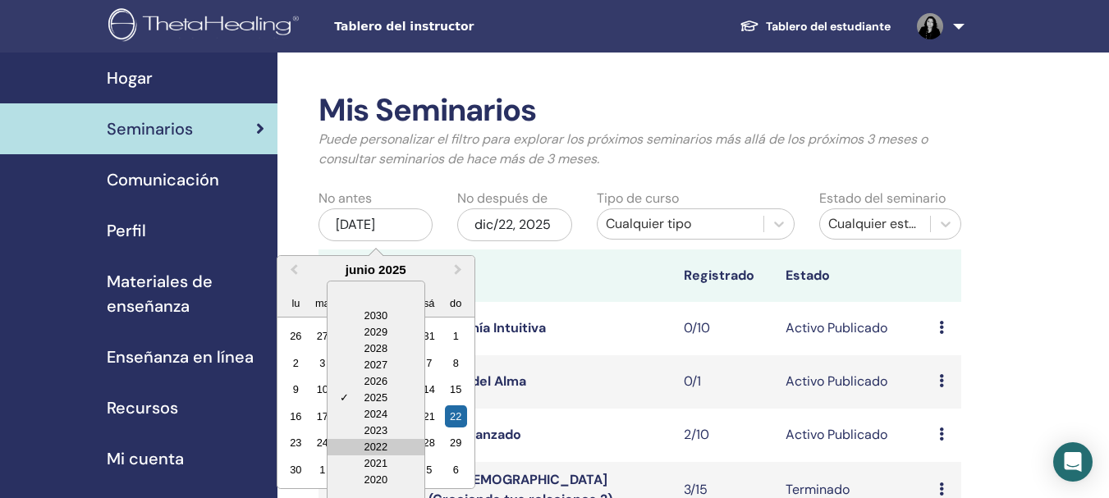
click at [376, 441] on div "2022" at bounding box center [375, 447] width 97 height 16
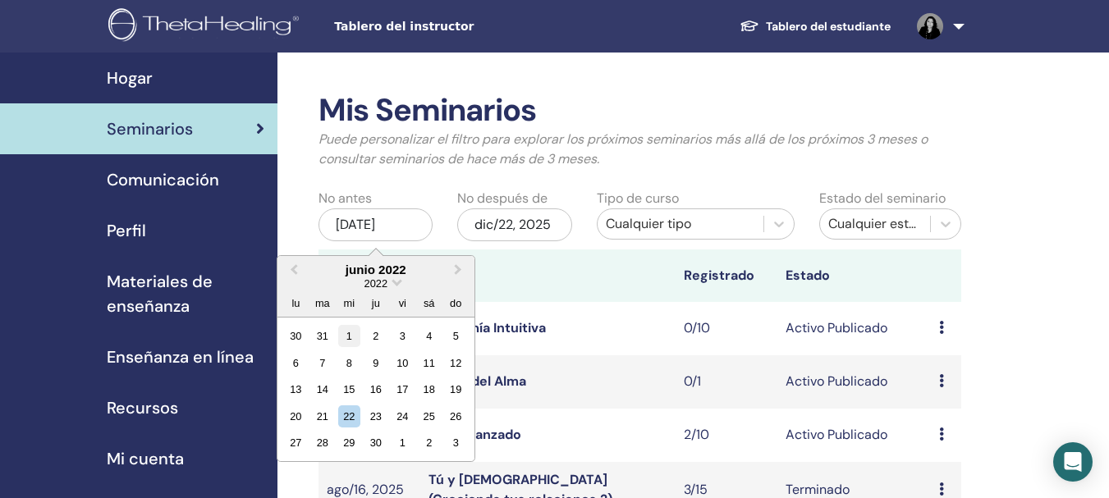
click at [347, 341] on div "1" at bounding box center [349, 336] width 22 height 22
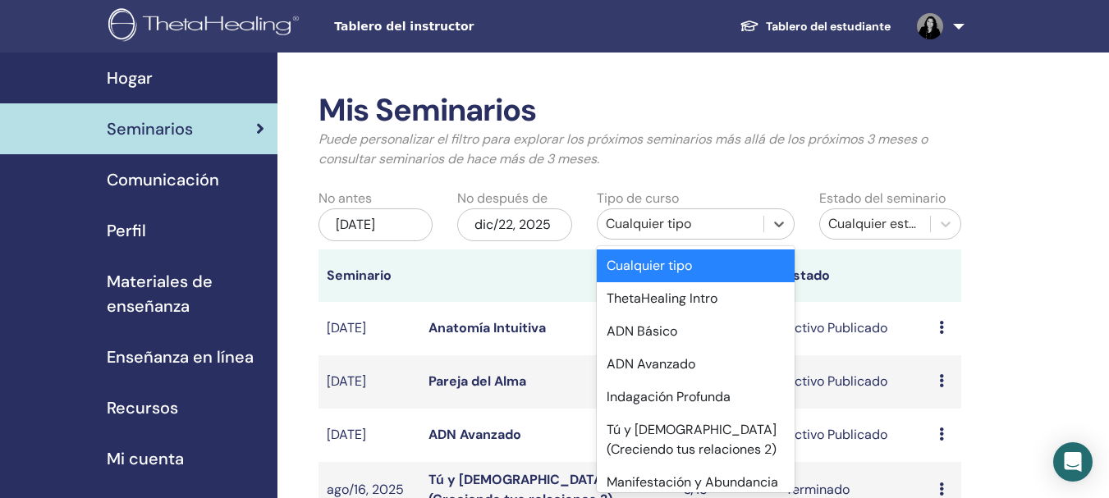
click at [657, 230] on div "Cualquier tipo" at bounding box center [680, 224] width 149 height 20
click at [651, 335] on div "ADN Básico" at bounding box center [696, 331] width 198 height 33
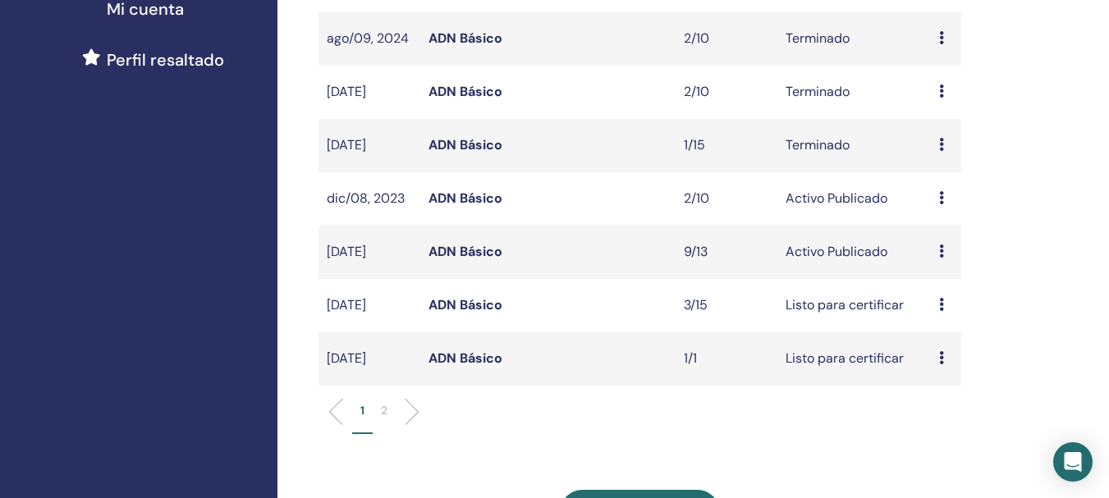
scroll to position [446, 0]
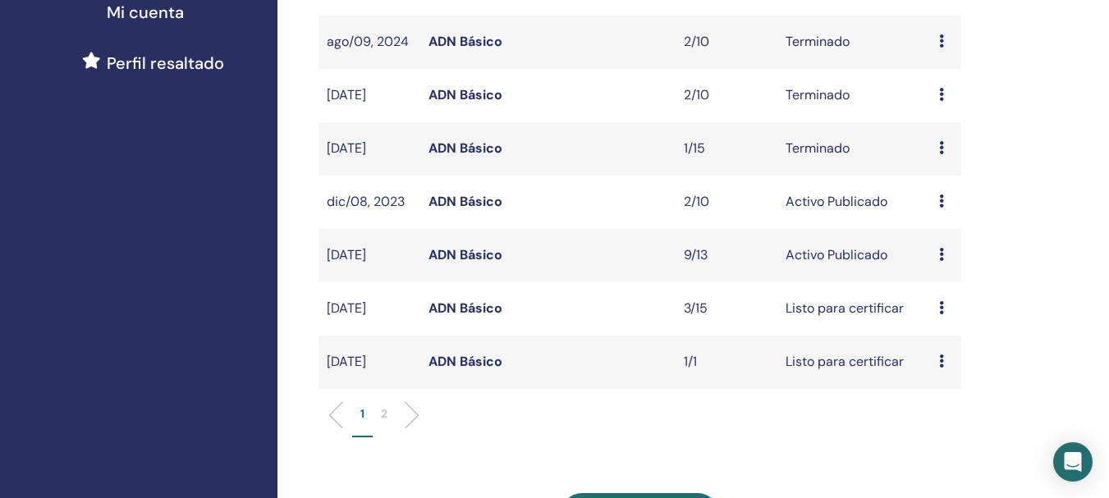
click at [455, 363] on link "ADN Básico" at bounding box center [465, 361] width 74 height 17
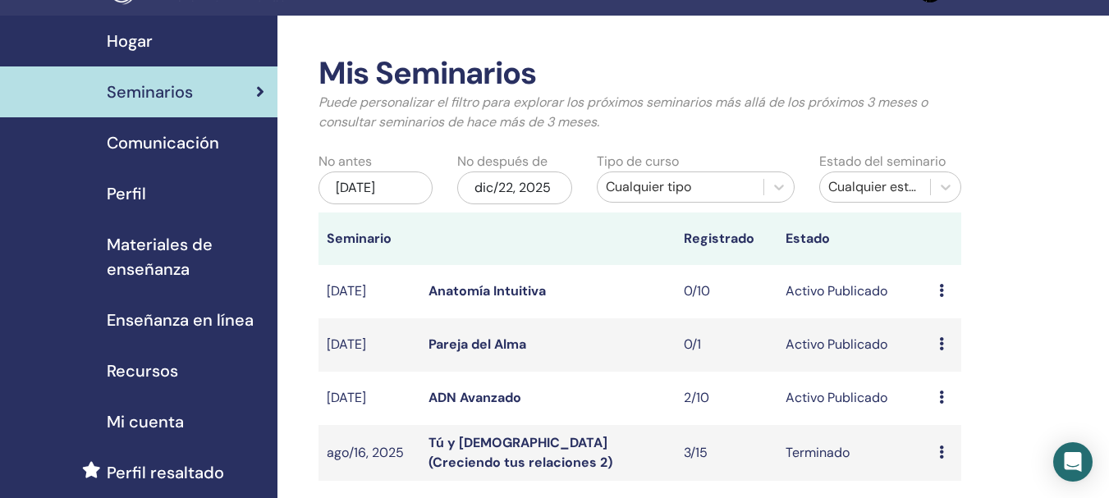
scroll to position [23, 0]
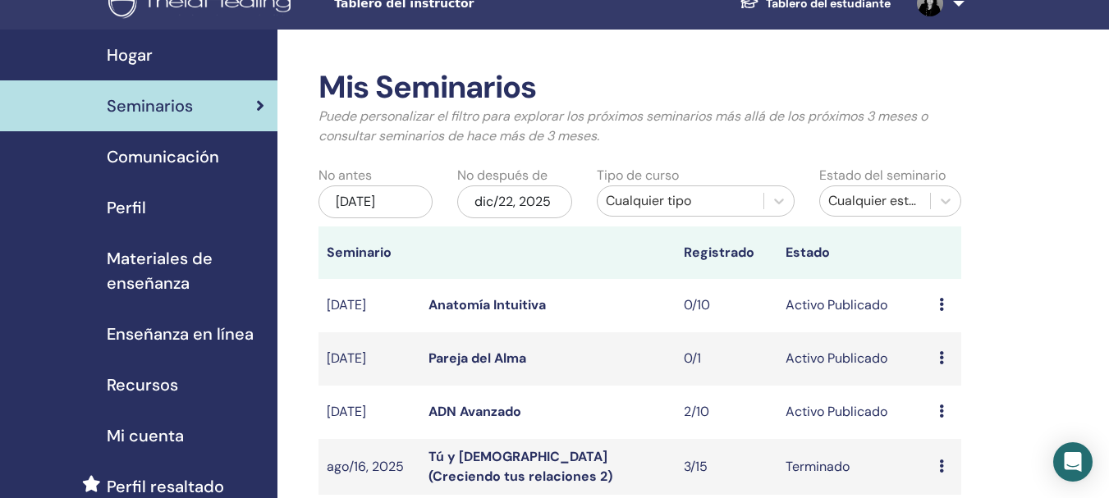
click at [675, 199] on div "Cualquier tipo" at bounding box center [680, 201] width 149 height 20
click at [373, 203] on div "[DATE]" at bounding box center [375, 201] width 114 height 33
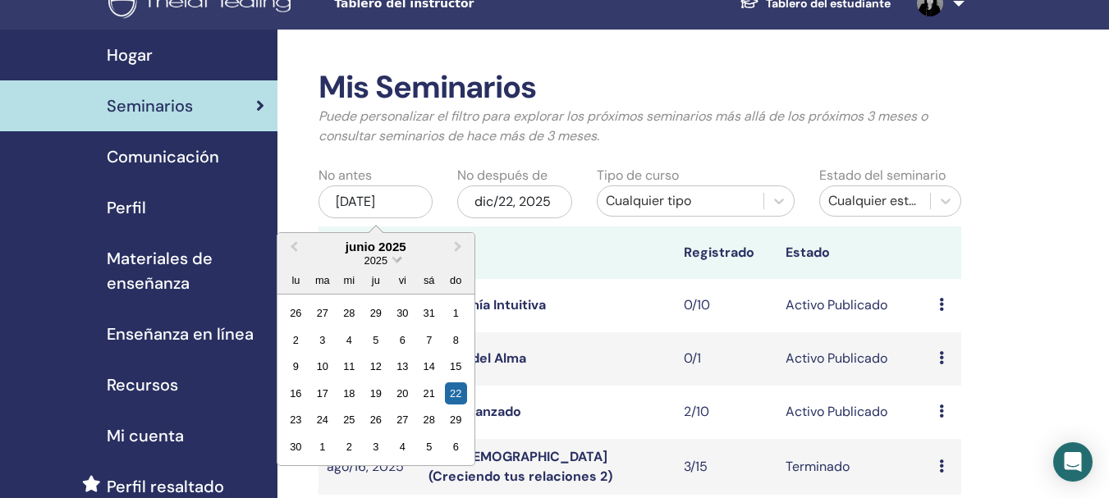
click at [374, 264] on span "2025" at bounding box center [375, 260] width 23 height 12
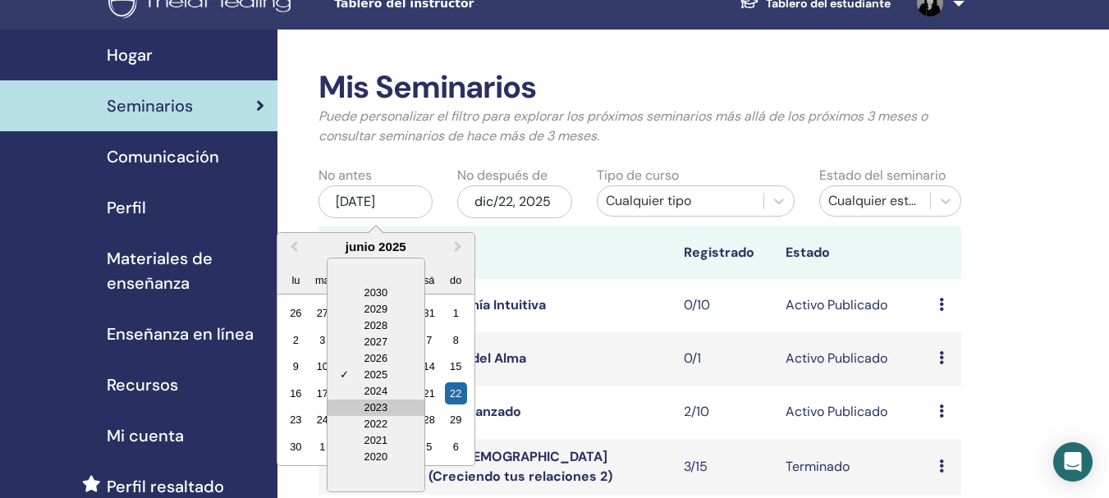
click at [373, 410] on div "2023" at bounding box center [375, 408] width 97 height 16
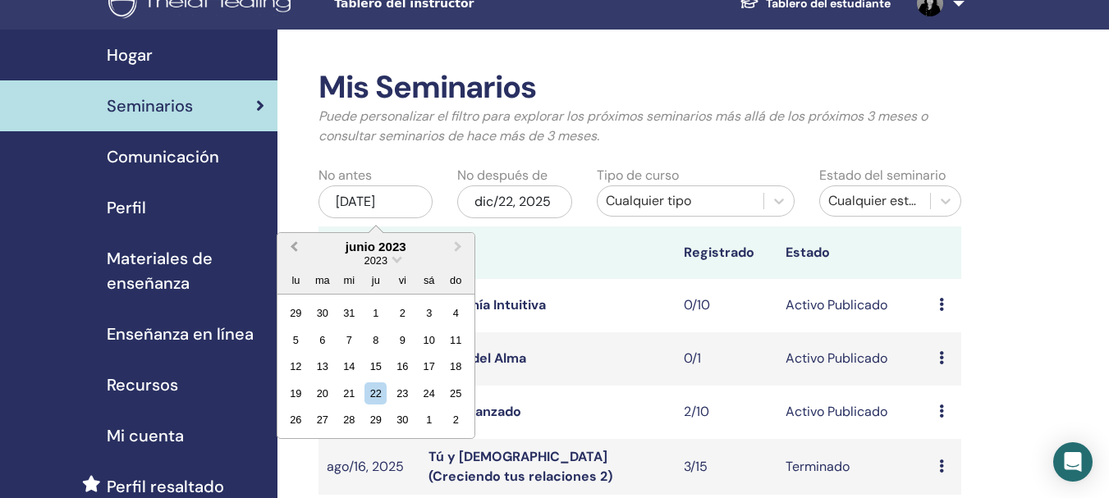
click at [294, 243] on span "Previous Month" at bounding box center [294, 246] width 0 height 17
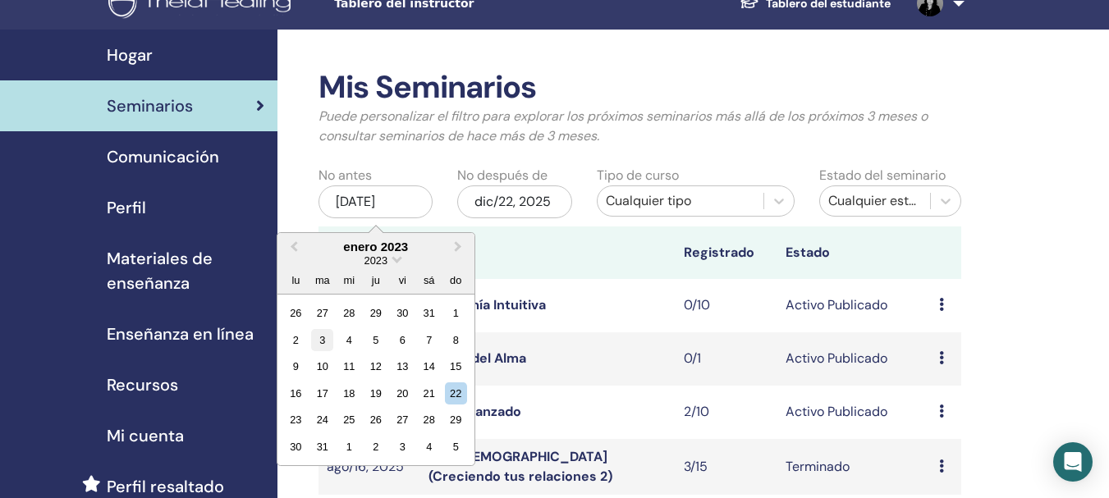
click at [325, 341] on div "3" at bounding box center [322, 340] width 22 height 22
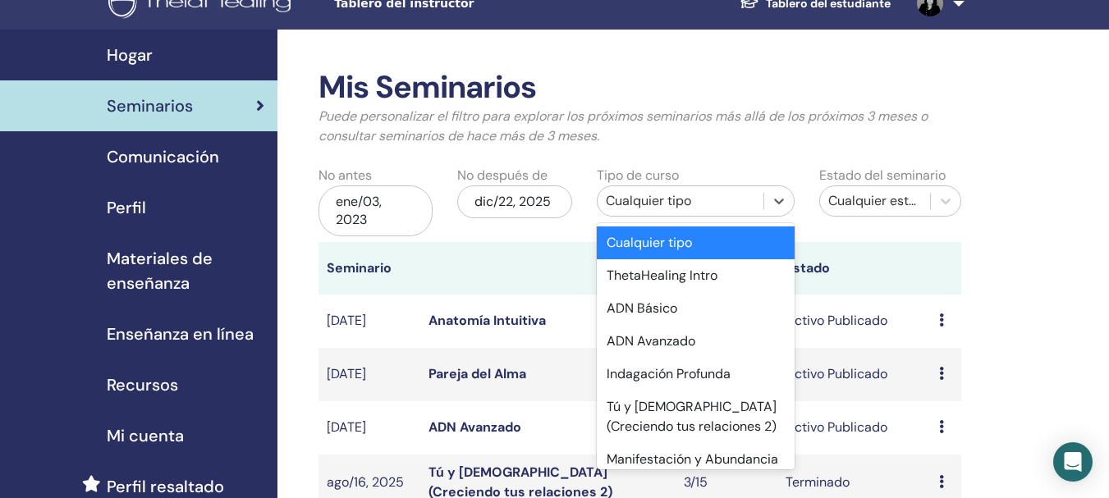
click at [650, 208] on div "Cualquier tipo" at bounding box center [680, 201] width 149 height 20
click at [635, 310] on div "ADN Básico" at bounding box center [696, 308] width 198 height 33
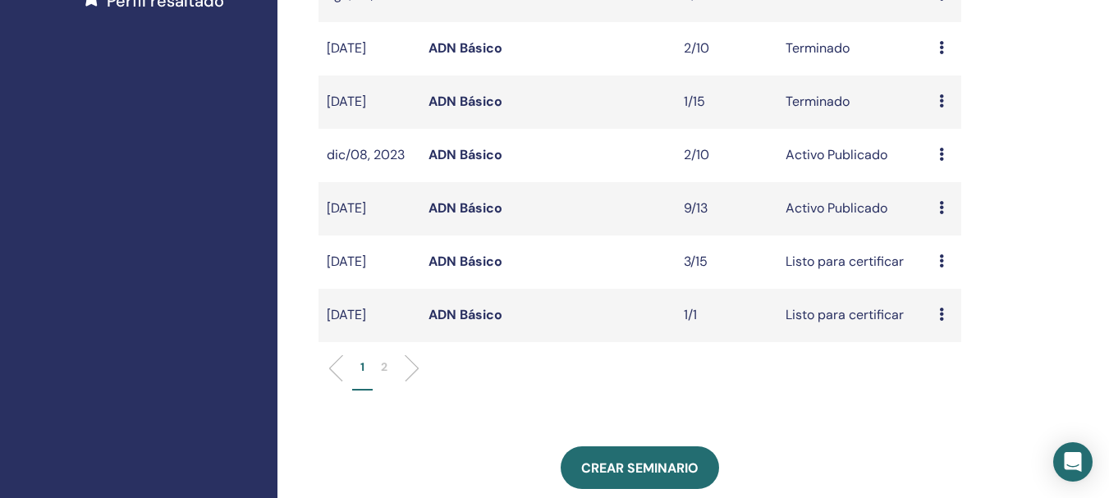
scroll to position [512, 0]
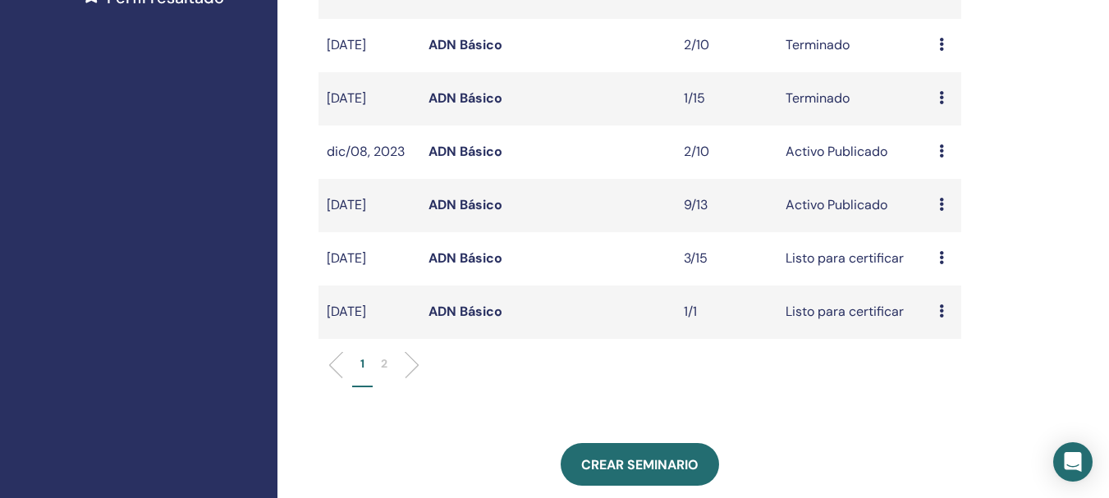
click at [473, 257] on link "ADN Básico" at bounding box center [465, 257] width 74 height 17
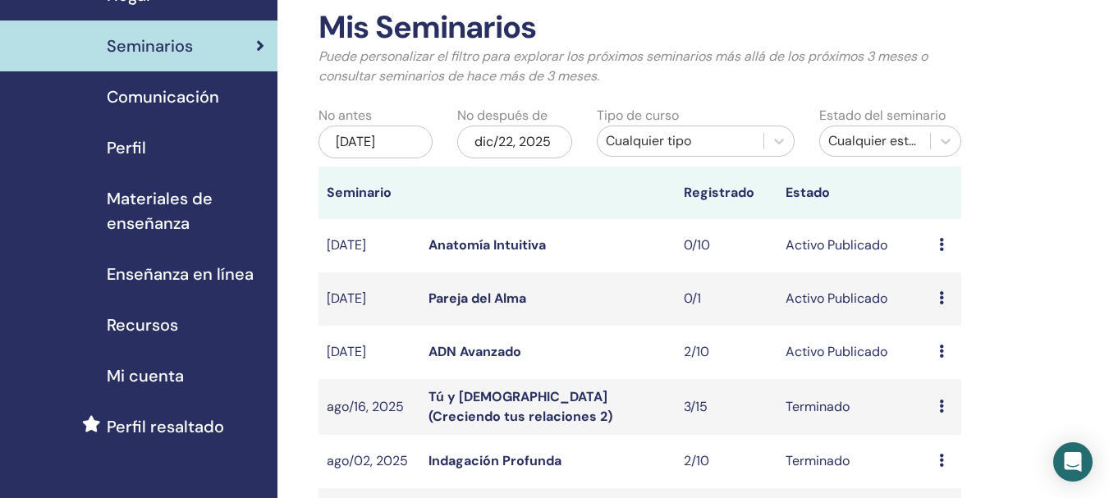
scroll to position [162, 0]
